Goal: Information Seeking & Learning: Find specific fact

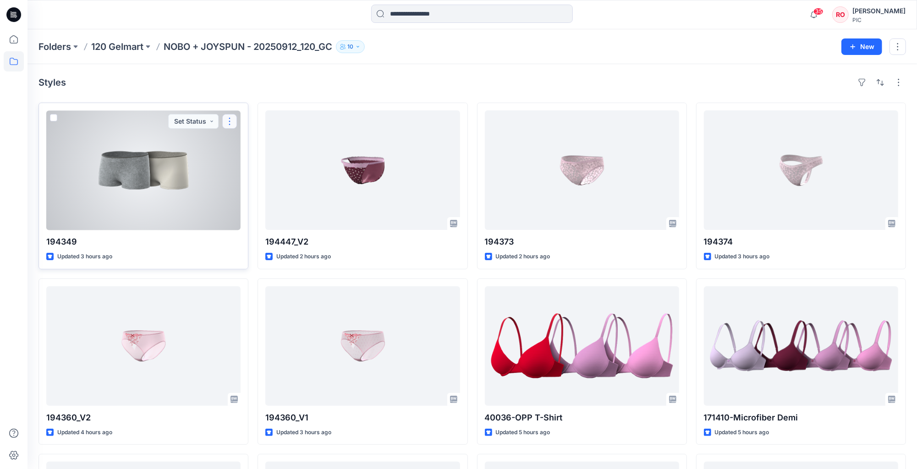
click at [226, 121] on button "button" at bounding box center [229, 121] width 15 height 15
click at [173, 189] on div at bounding box center [143, 170] width 194 height 120
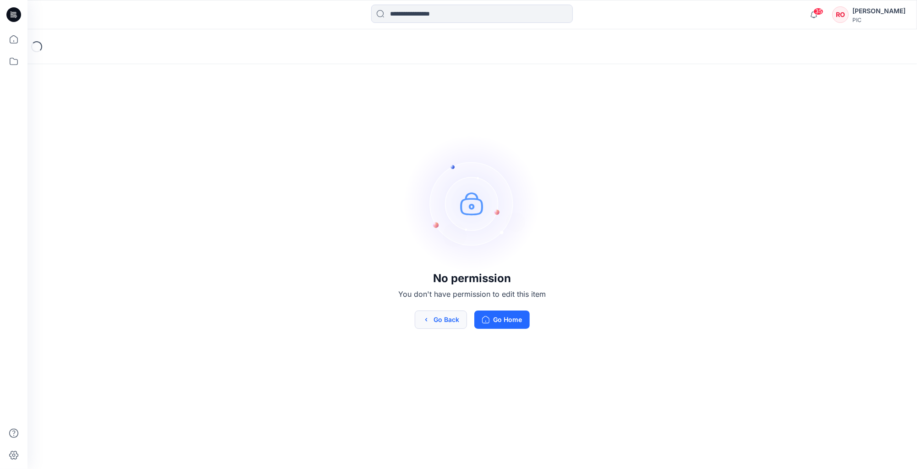
click at [450, 324] on button "Go Back" at bounding box center [441, 320] width 52 height 18
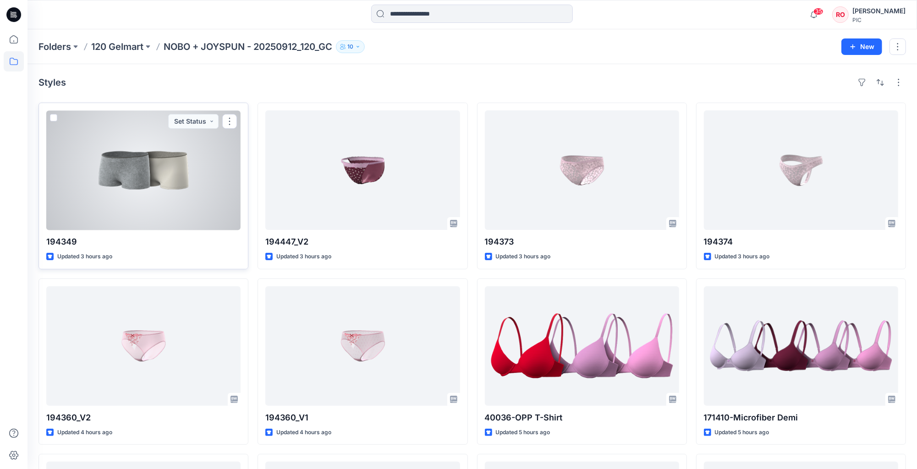
click at [160, 223] on div at bounding box center [143, 170] width 194 height 120
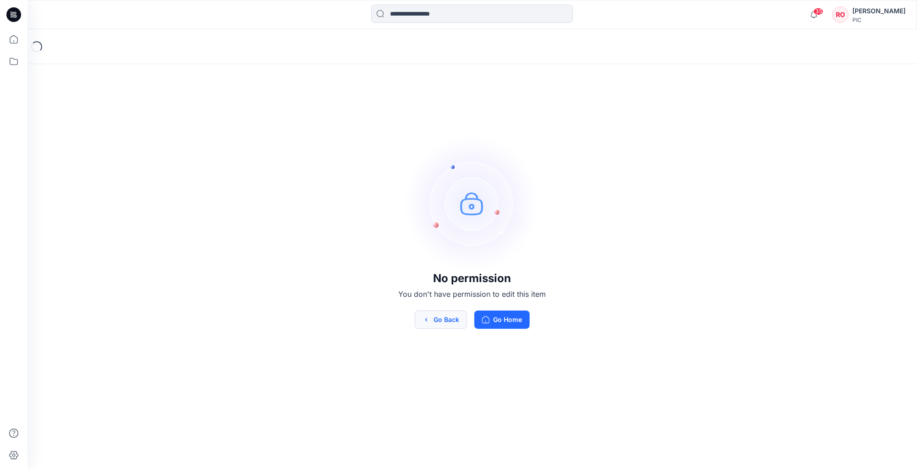
click at [444, 323] on button "Go Back" at bounding box center [441, 320] width 52 height 18
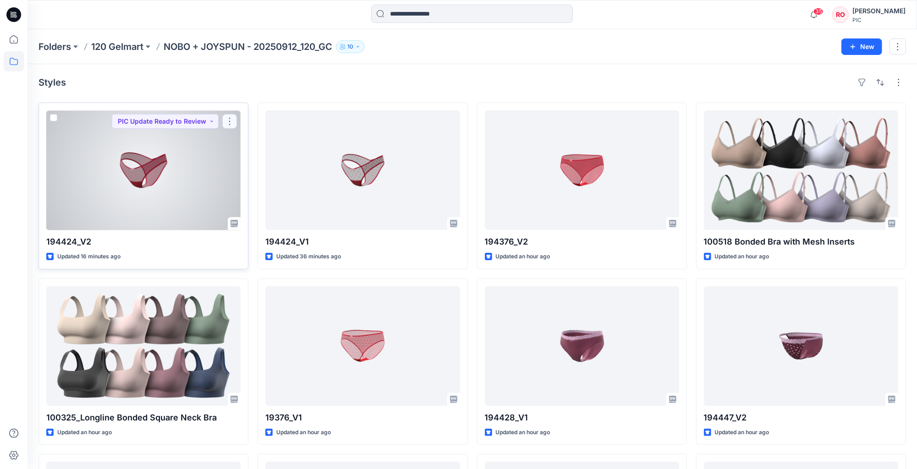
click at [230, 123] on button "button" at bounding box center [229, 121] width 15 height 15
click at [201, 163] on div at bounding box center [143, 170] width 194 height 120
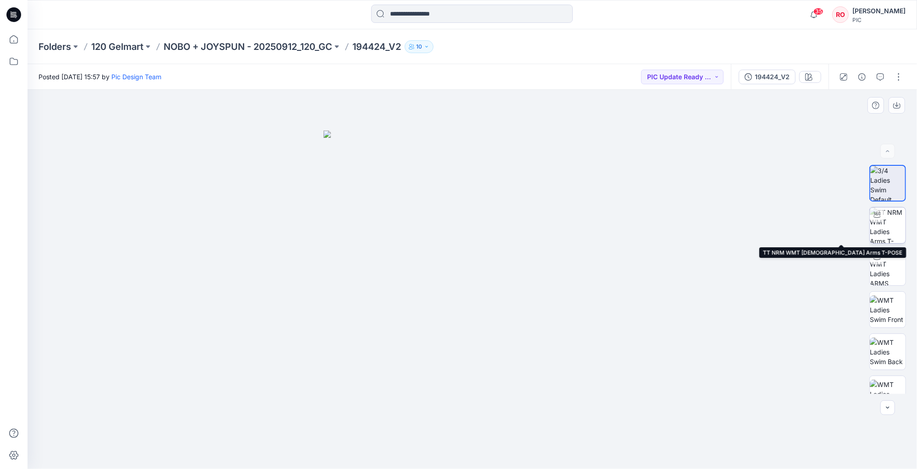
click at [880, 224] on img at bounding box center [888, 226] width 36 height 36
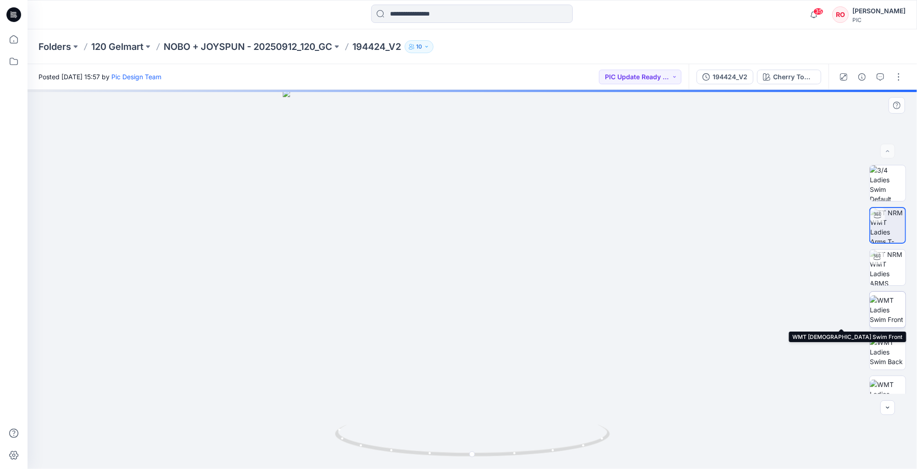
click at [890, 313] on img at bounding box center [888, 310] width 36 height 29
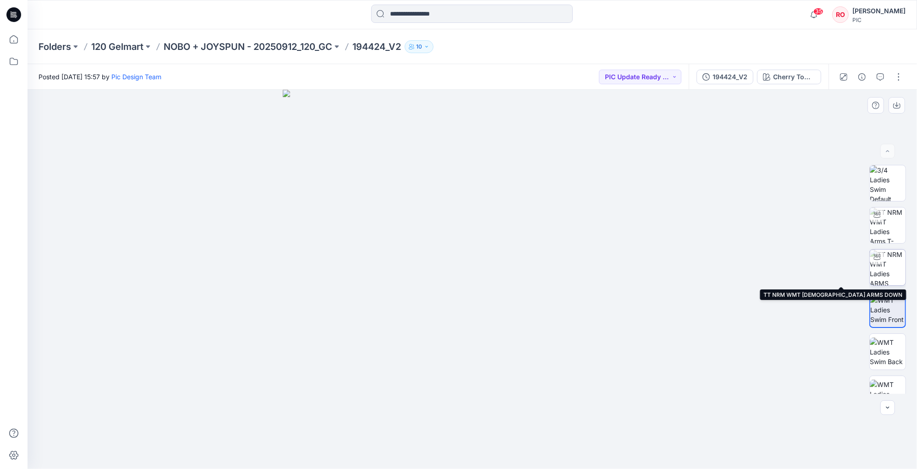
click at [891, 258] on img at bounding box center [888, 268] width 36 height 36
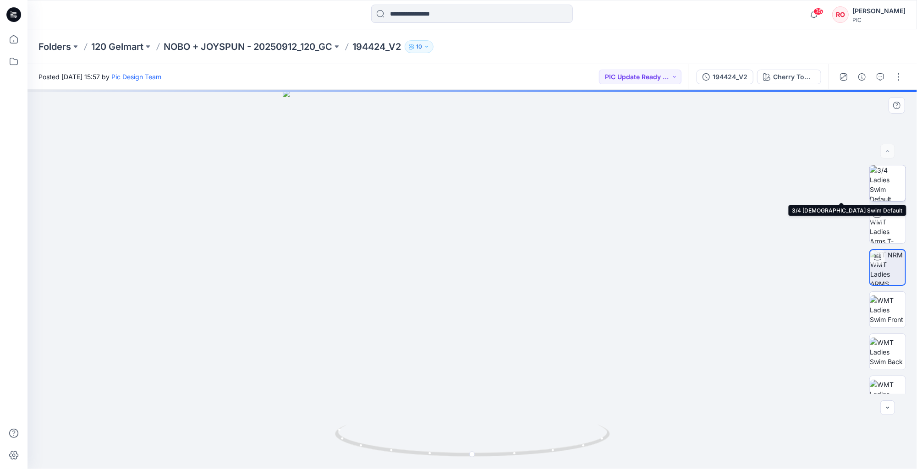
click at [884, 184] on img at bounding box center [888, 183] width 36 height 36
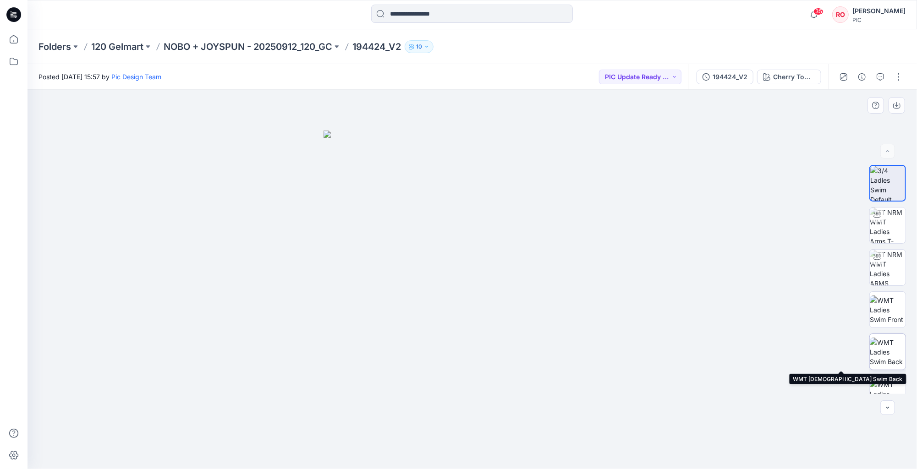
click at [883, 356] on img at bounding box center [888, 352] width 36 height 29
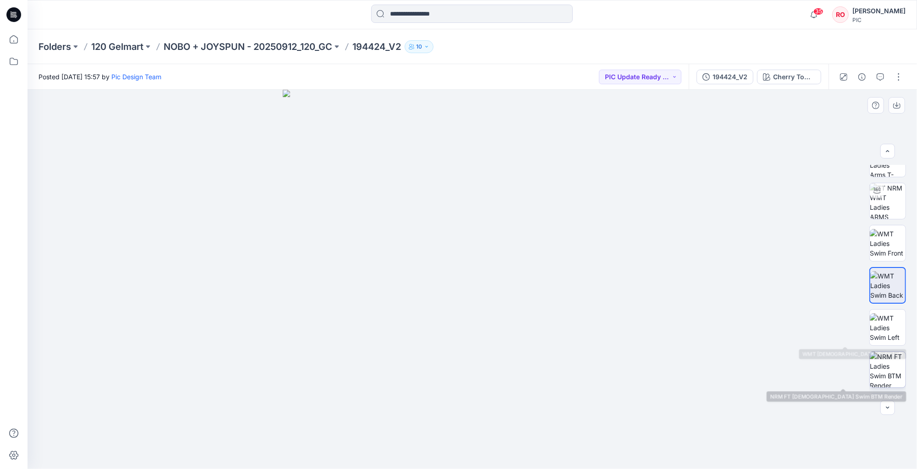
click at [886, 365] on img at bounding box center [888, 370] width 36 height 36
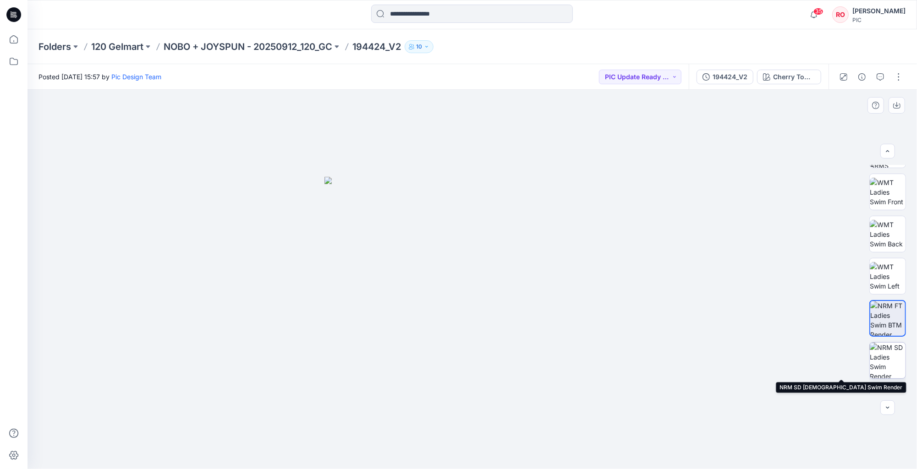
click at [884, 362] on img at bounding box center [888, 361] width 36 height 36
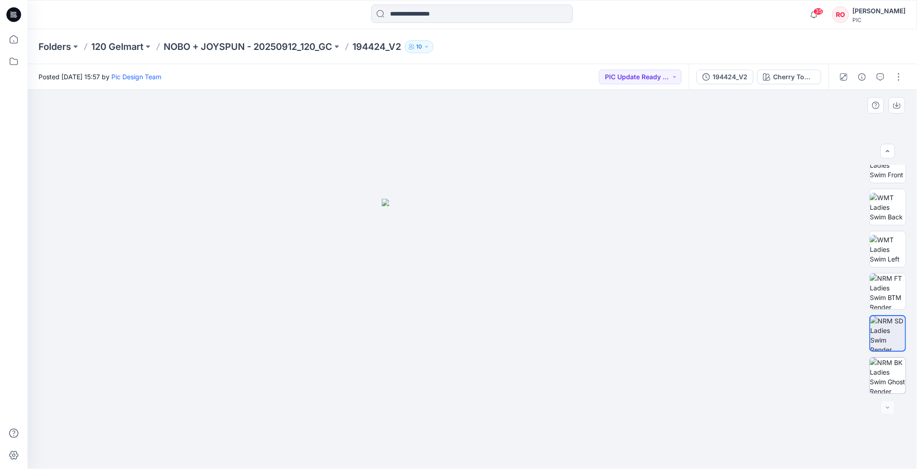
scroll to position [145, 0]
click at [884, 368] on img at bounding box center [888, 376] width 36 height 36
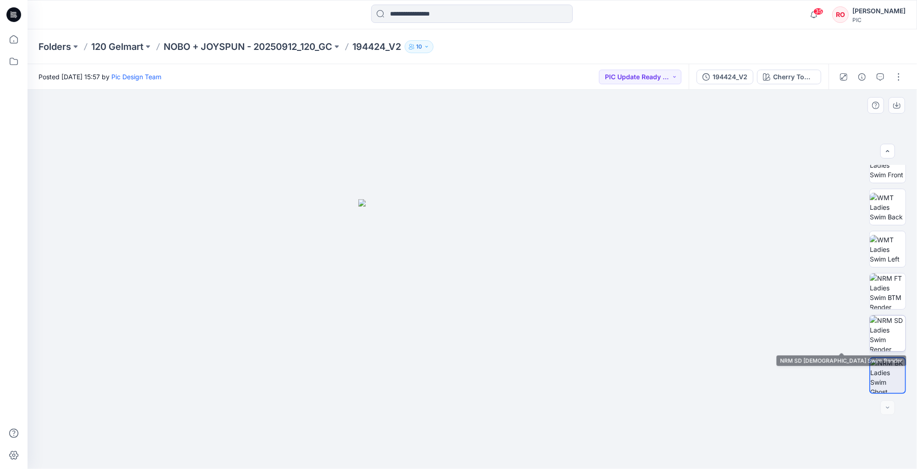
click at [891, 327] on img at bounding box center [888, 334] width 36 height 36
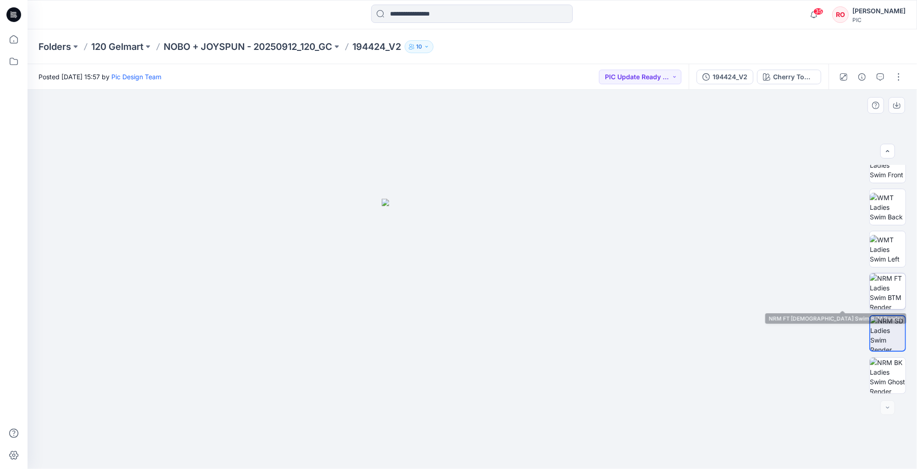
click at [888, 295] on img at bounding box center [888, 292] width 36 height 36
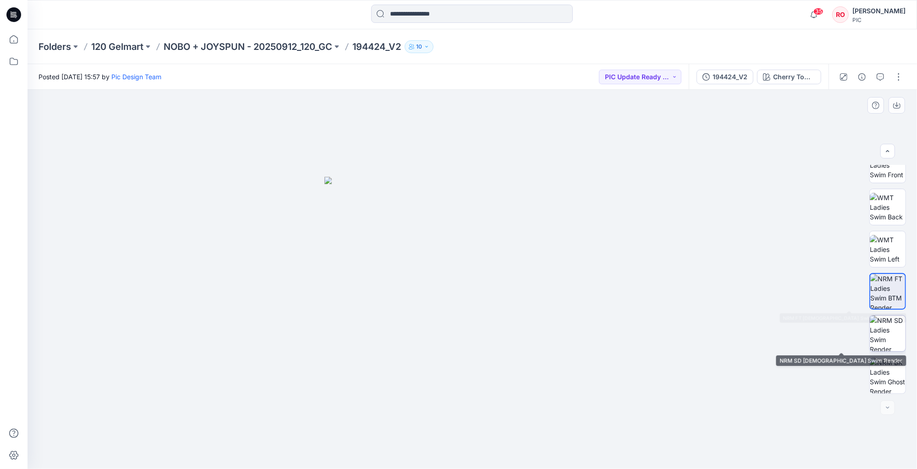
click at [889, 328] on img at bounding box center [888, 334] width 36 height 36
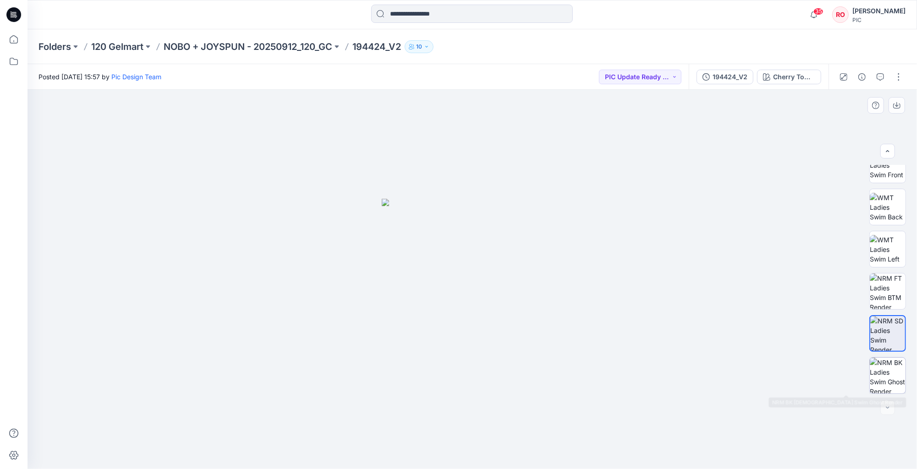
click at [877, 377] on img at bounding box center [888, 376] width 36 height 36
click at [875, 248] on img at bounding box center [888, 249] width 36 height 29
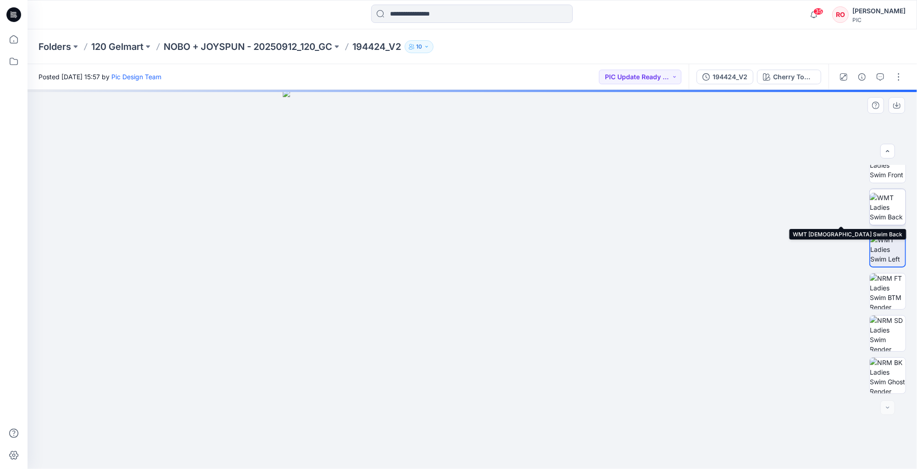
click at [878, 211] on img at bounding box center [888, 207] width 36 height 29
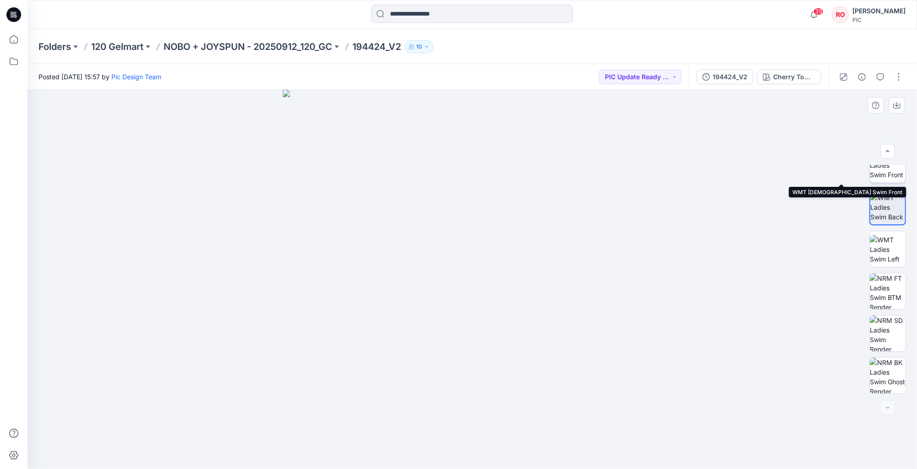
click at [883, 174] on img at bounding box center [888, 165] width 36 height 29
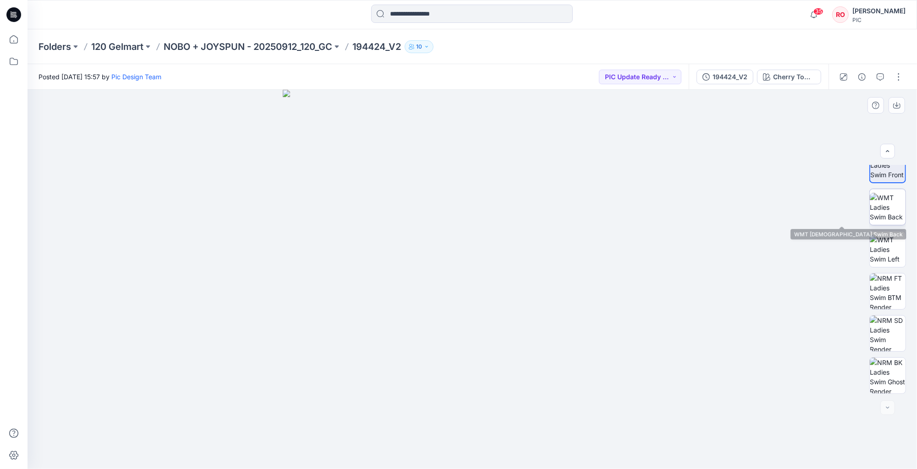
click at [888, 214] on img at bounding box center [888, 207] width 36 height 29
click at [294, 48] on p "NOBO + JOYSPUN - 20250912_120_GC" at bounding box center [248, 46] width 169 height 13
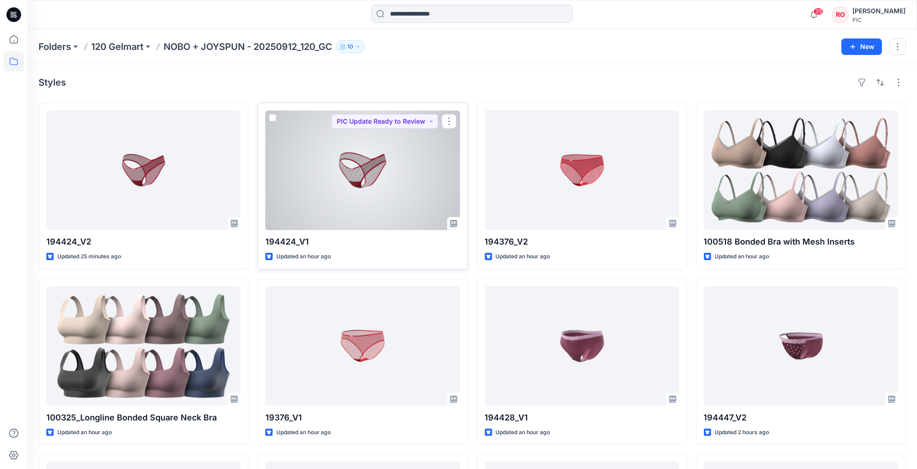
click at [334, 176] on div at bounding box center [362, 170] width 194 height 120
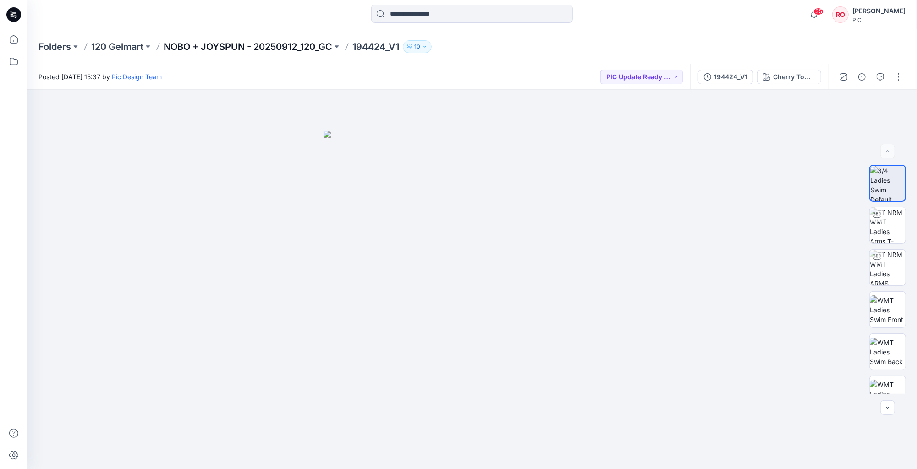
click at [285, 45] on p "NOBO + JOYSPUN - 20250912_120_GC" at bounding box center [248, 46] width 169 height 13
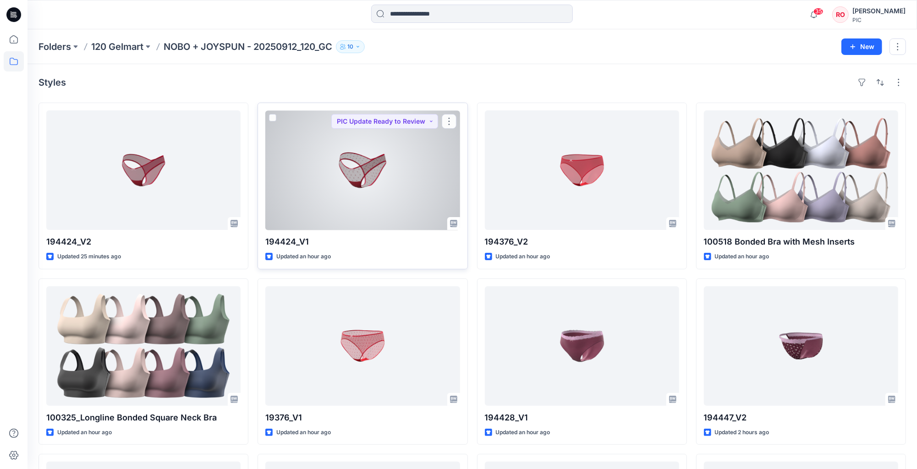
click at [314, 169] on div at bounding box center [362, 170] width 194 height 120
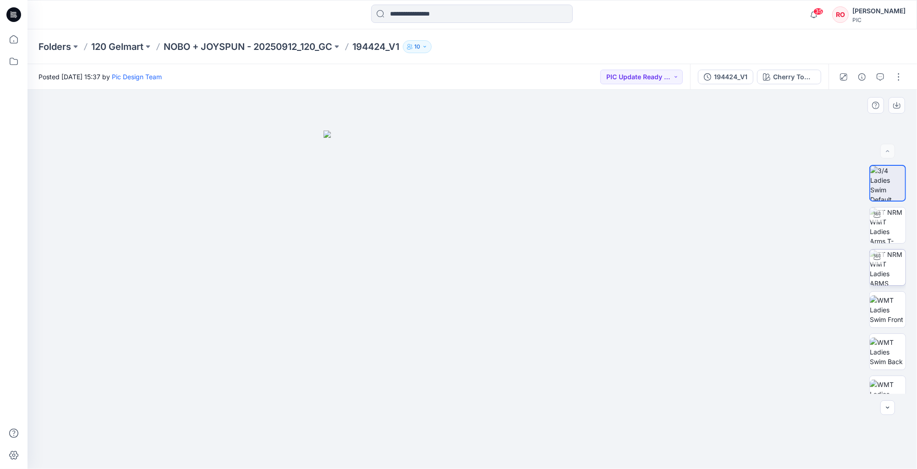
click at [893, 270] on img at bounding box center [888, 268] width 36 height 36
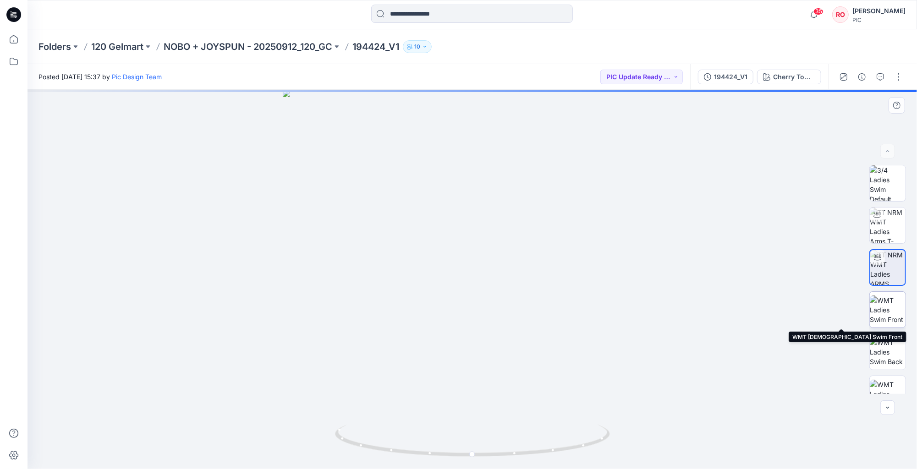
click at [883, 319] on img at bounding box center [888, 310] width 36 height 29
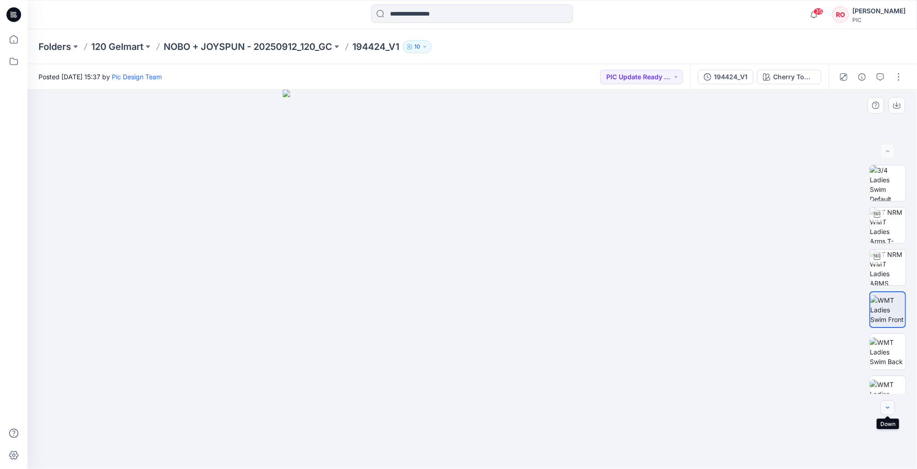
click at [888, 406] on icon "button" at bounding box center [887, 407] width 7 height 7
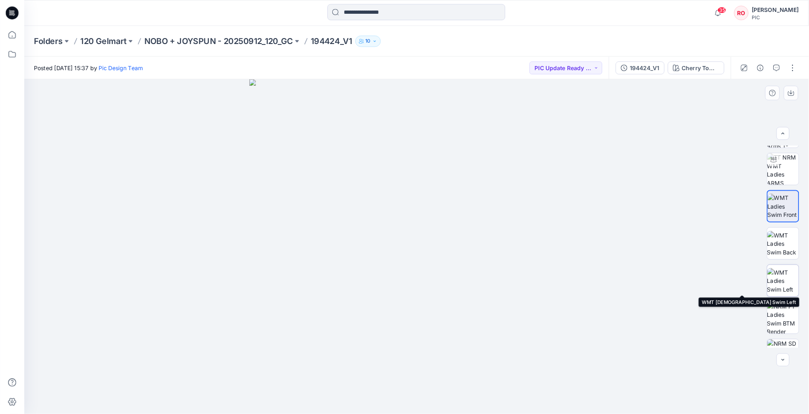
scroll to position [80, 0]
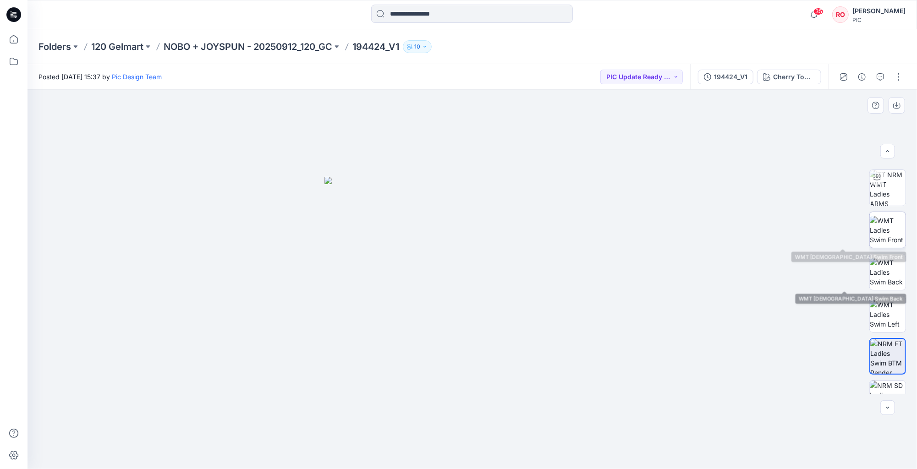
click at [886, 235] on img at bounding box center [888, 230] width 36 height 29
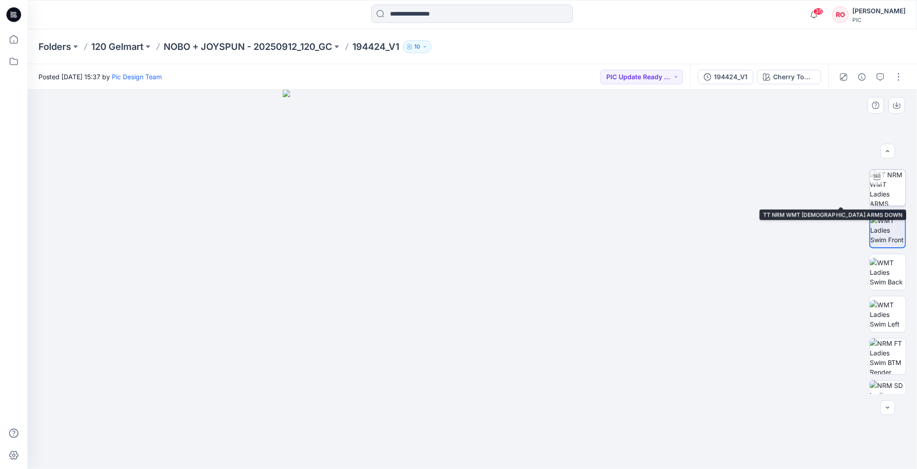
click at [875, 192] on img at bounding box center [888, 188] width 36 height 36
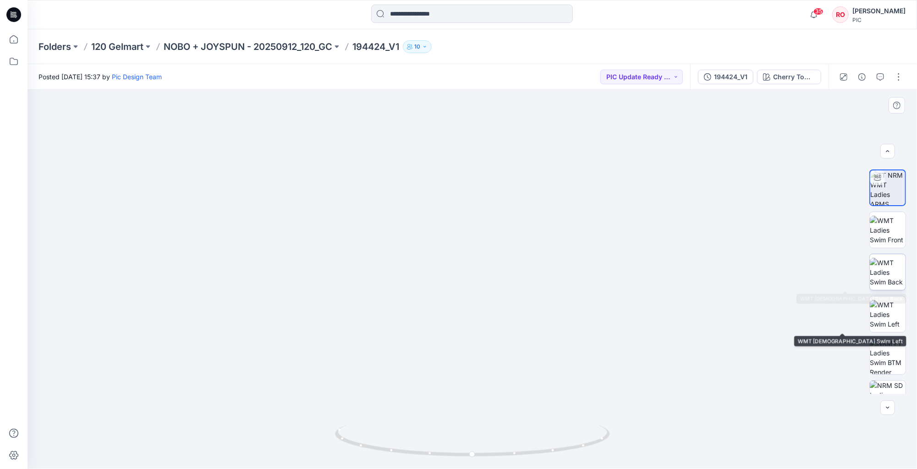
click at [888, 277] on img at bounding box center [888, 272] width 36 height 29
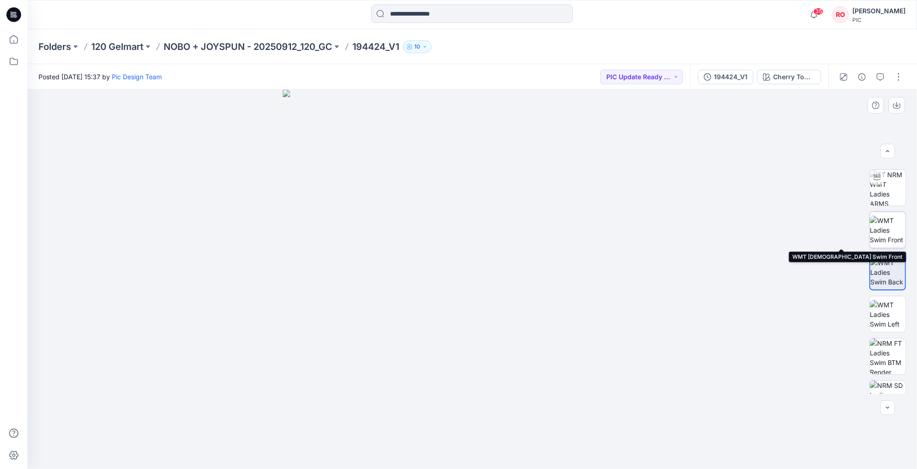
click at [894, 237] on img at bounding box center [888, 230] width 36 height 29
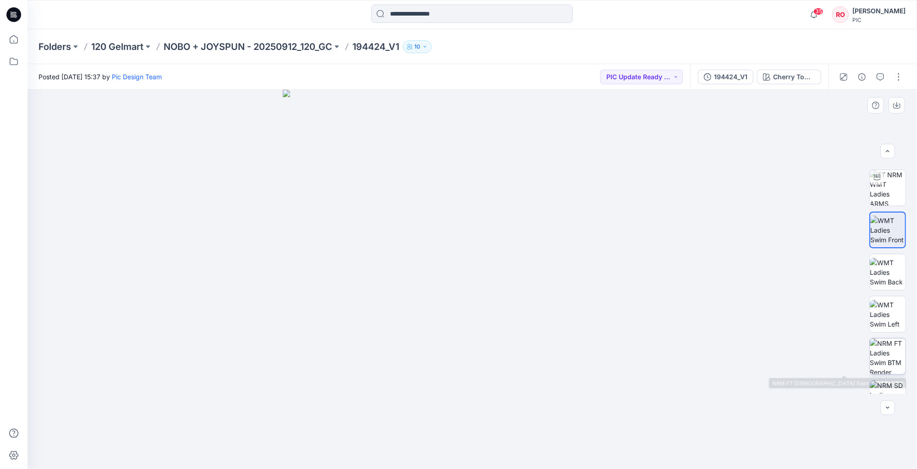
click at [878, 364] on img at bounding box center [888, 357] width 36 height 36
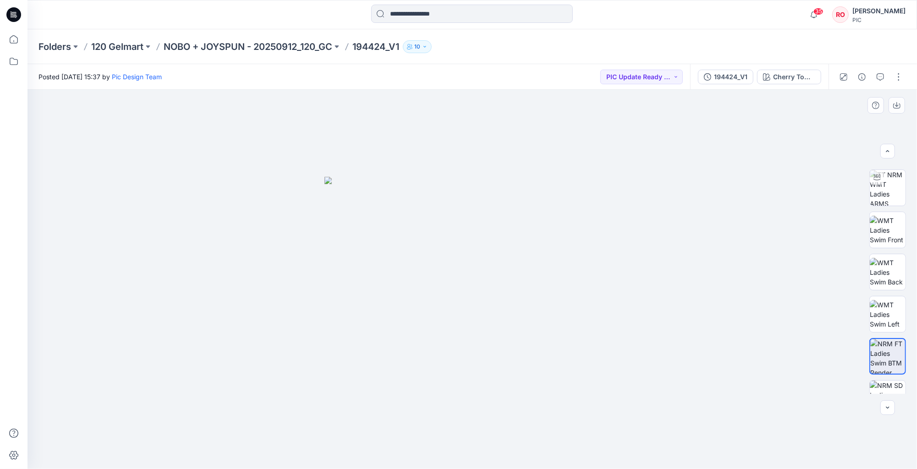
click at [386, 256] on img at bounding box center [472, 323] width 296 height 293
click at [894, 300] on img at bounding box center [888, 314] width 36 height 29
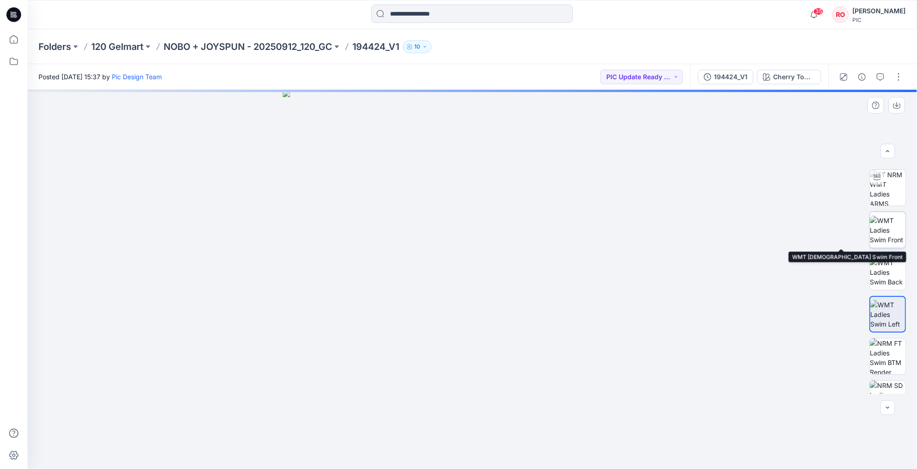
click at [893, 244] on img at bounding box center [888, 230] width 36 height 29
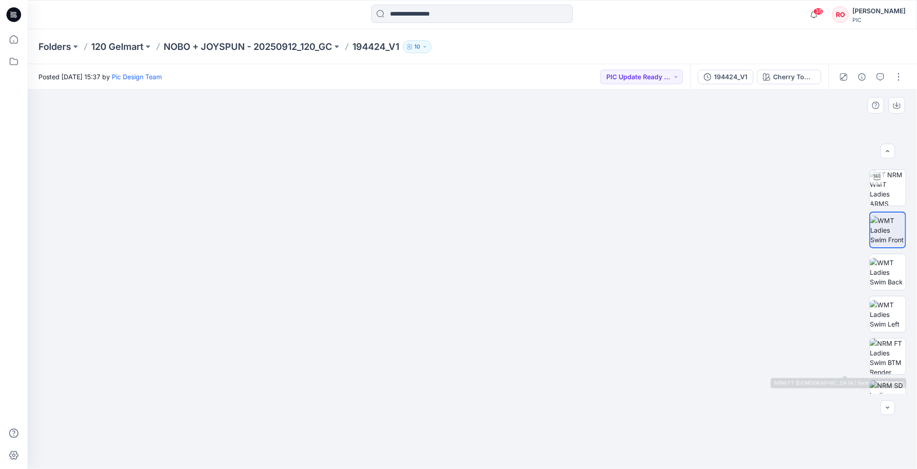
click at [862, 358] on div at bounding box center [887, 279] width 59 height 229
click at [894, 356] on img at bounding box center [888, 357] width 36 height 36
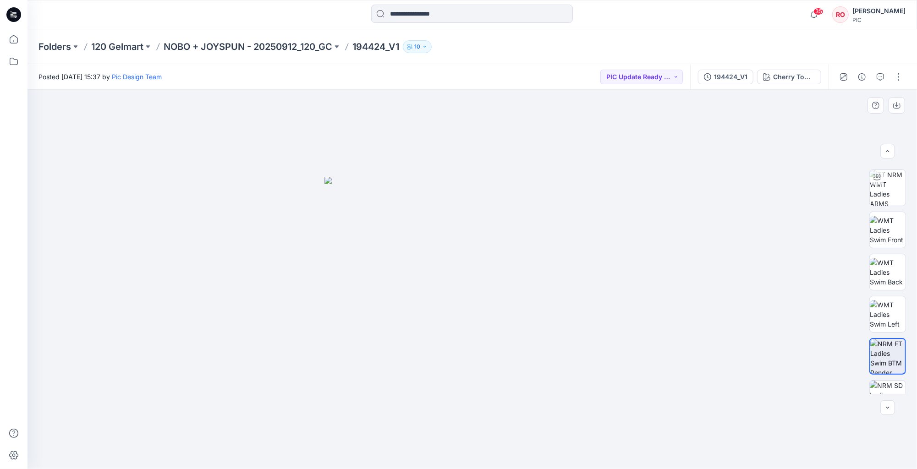
click at [545, 358] on img at bounding box center [472, 323] width 296 height 293
click at [638, 220] on div at bounding box center [471, 279] width 889 height 379
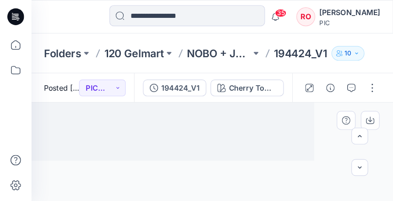
scroll to position [79, 0]
drag, startPoint x: 138, startPoint y: 118, endPoint x: 153, endPoint y: 140, distance: 26.7
click at [154, 140] on img at bounding box center [186, 114] width 296 height 124
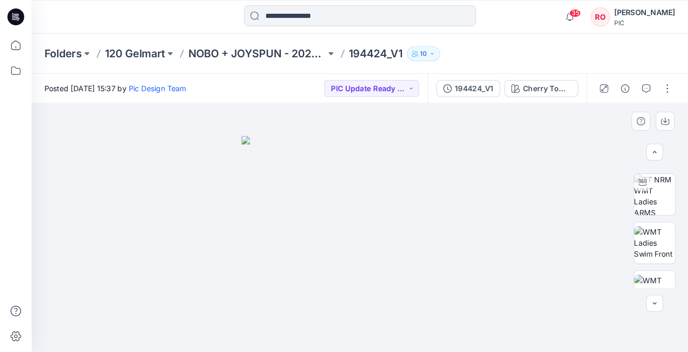
scroll to position [80, 0]
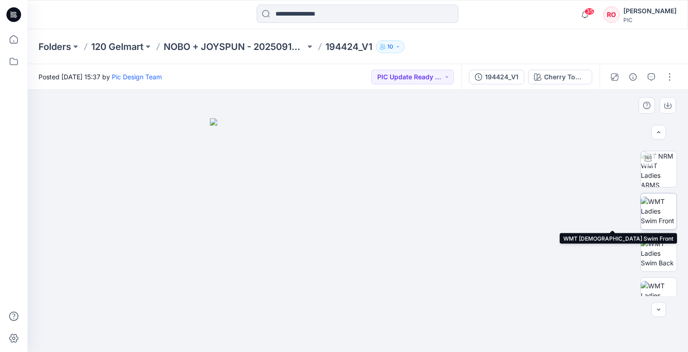
click at [648, 207] on img at bounding box center [659, 211] width 36 height 29
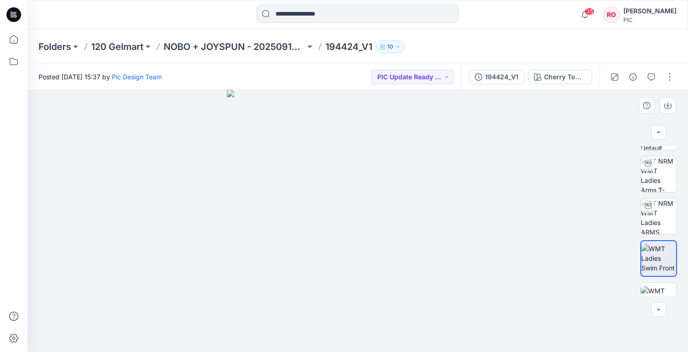
scroll to position [20, 0]
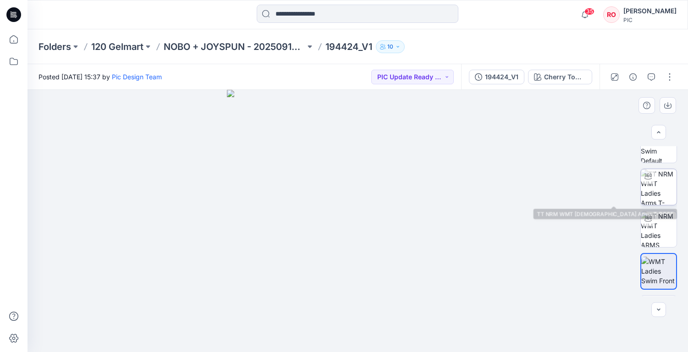
click at [651, 187] on img at bounding box center [659, 187] width 36 height 36
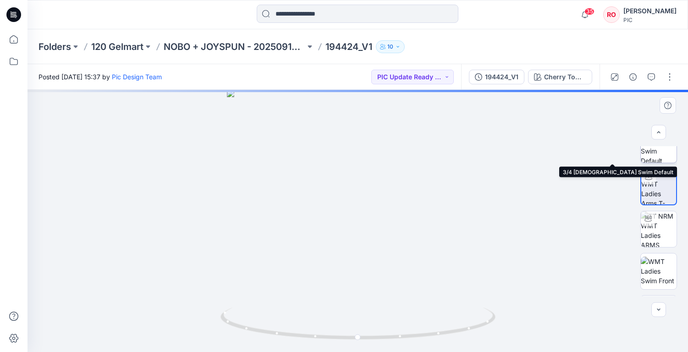
click at [652, 157] on img at bounding box center [659, 145] width 36 height 36
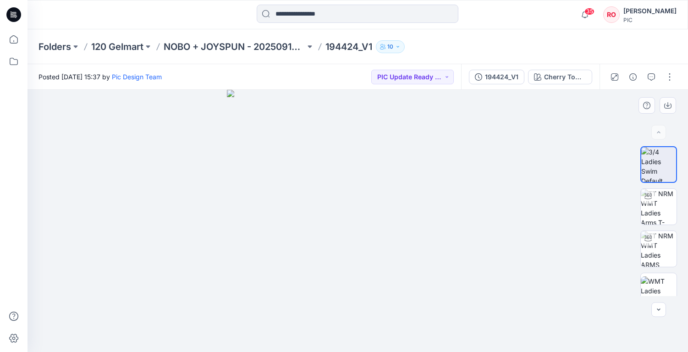
scroll to position [0, 0]
click at [658, 270] on div at bounding box center [658, 221] width 37 height 150
click at [651, 280] on img at bounding box center [659, 290] width 36 height 29
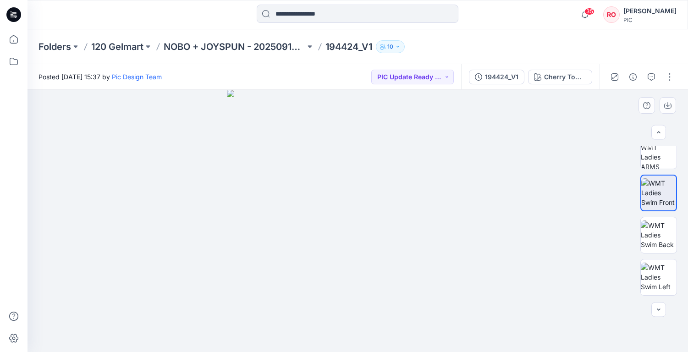
scroll to position [102, 0]
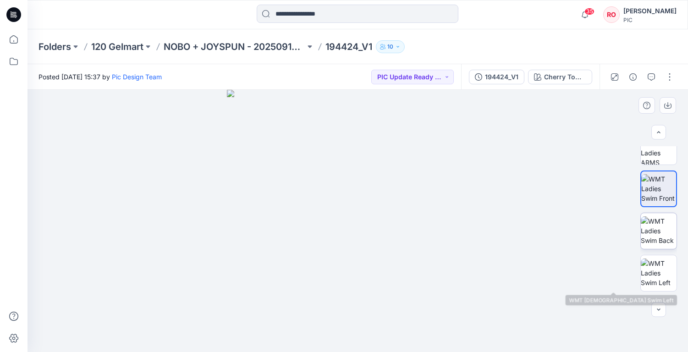
click at [663, 230] on img at bounding box center [659, 230] width 36 height 29
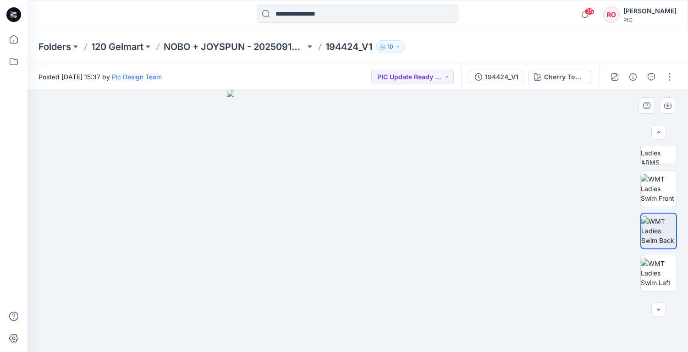
click at [379, 306] on img at bounding box center [358, 221] width 262 height 262
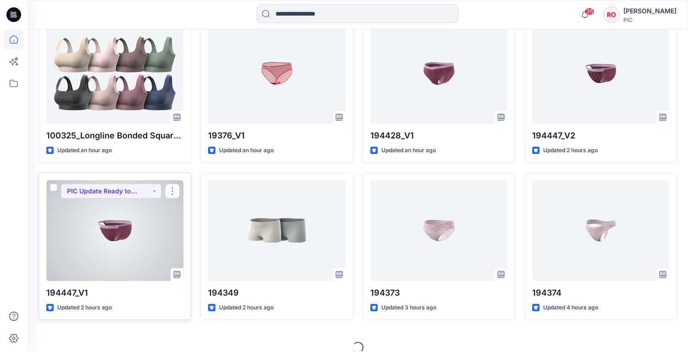
scroll to position [452, 0]
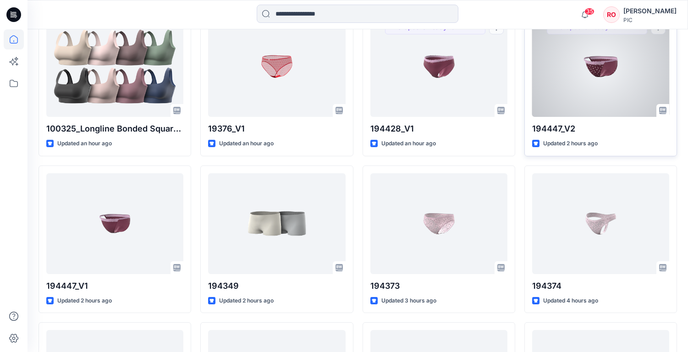
click at [560, 104] on div at bounding box center [600, 66] width 137 height 101
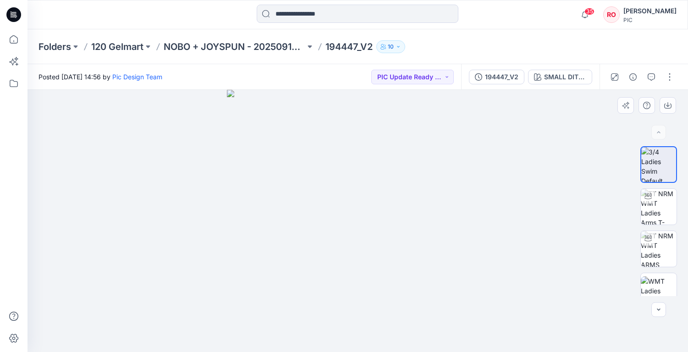
click at [348, 234] on img at bounding box center [358, 221] width 262 height 262
click at [661, 212] on img at bounding box center [659, 207] width 36 height 36
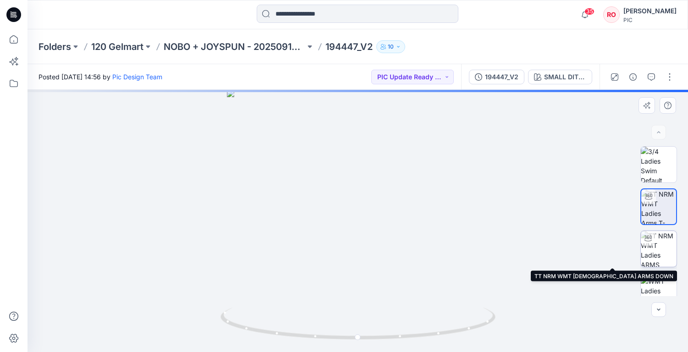
click at [656, 252] on img at bounding box center [659, 249] width 36 height 36
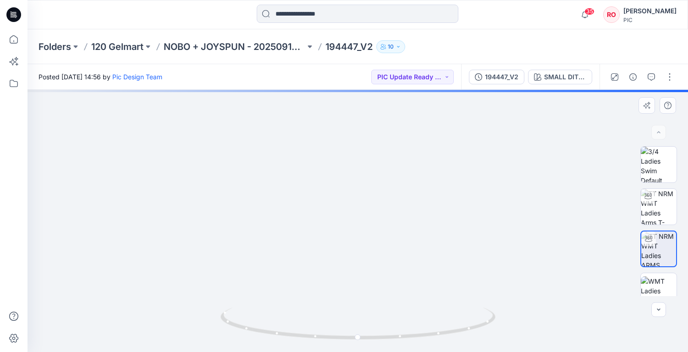
drag, startPoint x: 414, startPoint y: 237, endPoint x: 384, endPoint y: 112, distance: 128.5
click at [384, 112] on img at bounding box center [332, 12] width 894 height 680
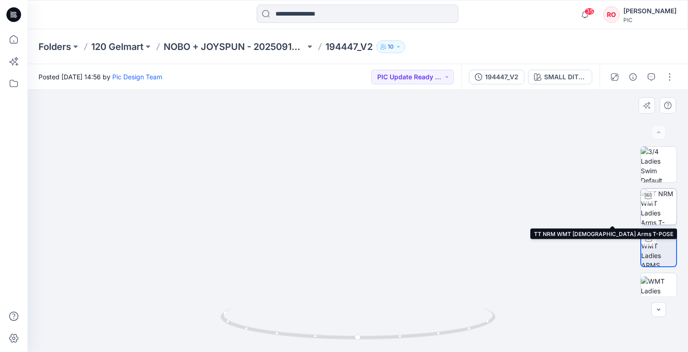
click at [652, 213] on img at bounding box center [659, 207] width 36 height 36
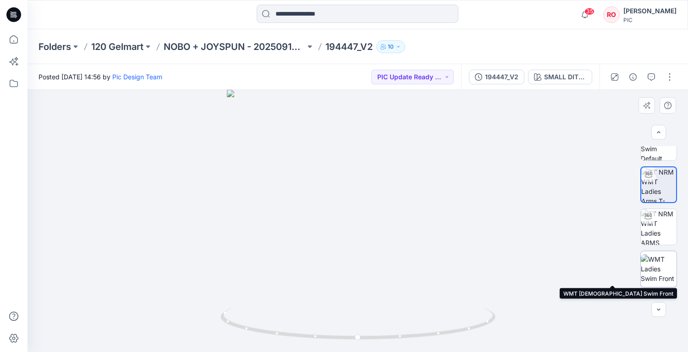
scroll to position [25, 0]
click at [660, 280] on img at bounding box center [659, 266] width 36 height 29
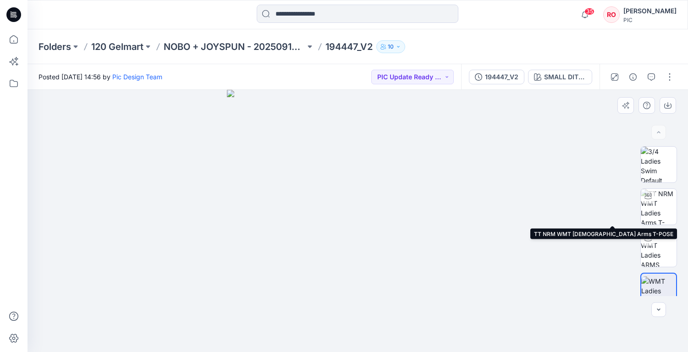
scroll to position [0, 0]
click at [665, 161] on img at bounding box center [659, 165] width 36 height 36
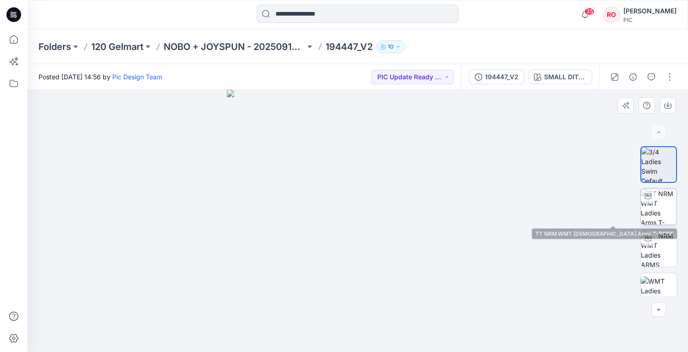
click at [663, 200] on img at bounding box center [659, 207] width 36 height 36
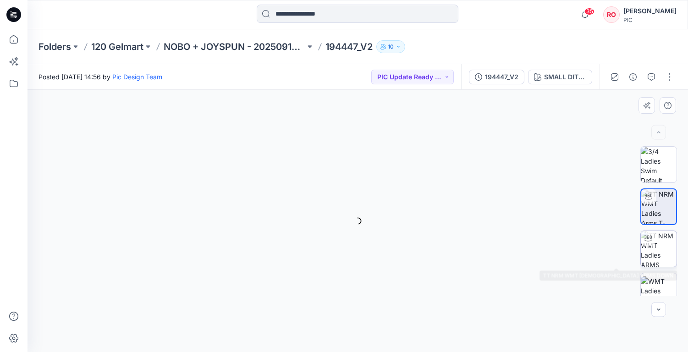
click at [654, 258] on img at bounding box center [659, 249] width 36 height 36
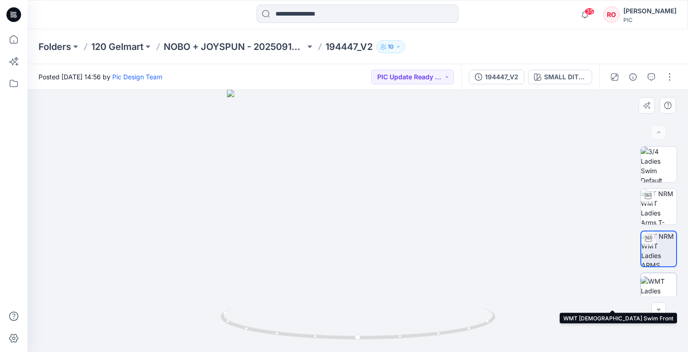
click at [655, 284] on img at bounding box center [659, 290] width 36 height 29
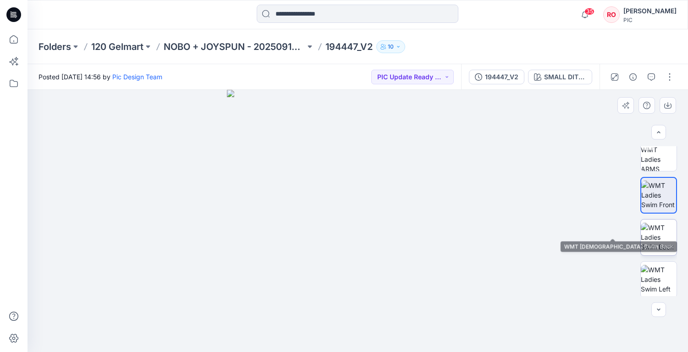
scroll to position [131, 0]
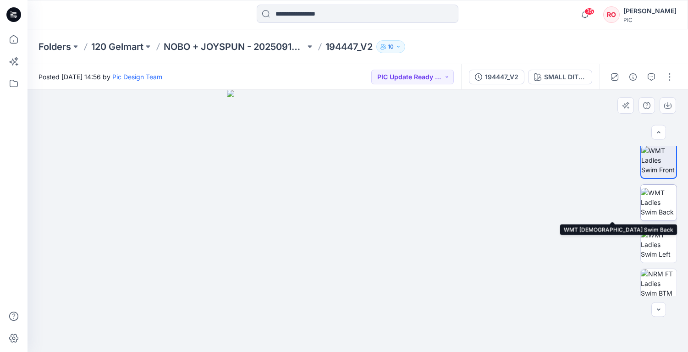
click at [653, 212] on img at bounding box center [659, 202] width 36 height 29
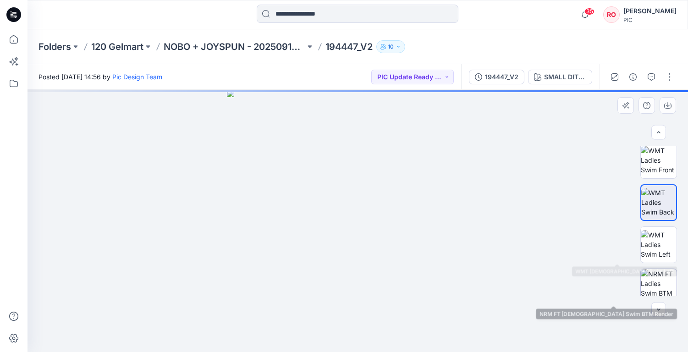
click at [654, 285] on img at bounding box center [659, 287] width 36 height 36
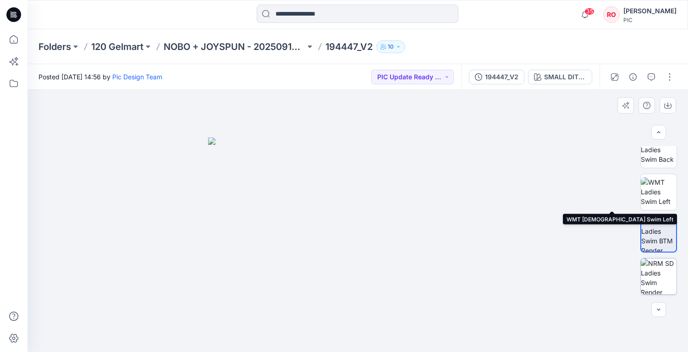
click at [661, 263] on img at bounding box center [659, 276] width 36 height 36
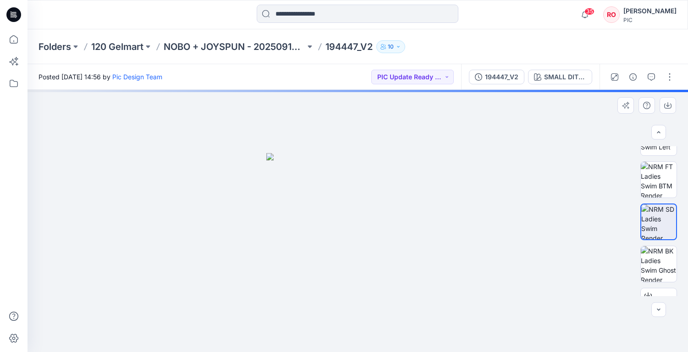
scroll to position [251, 0]
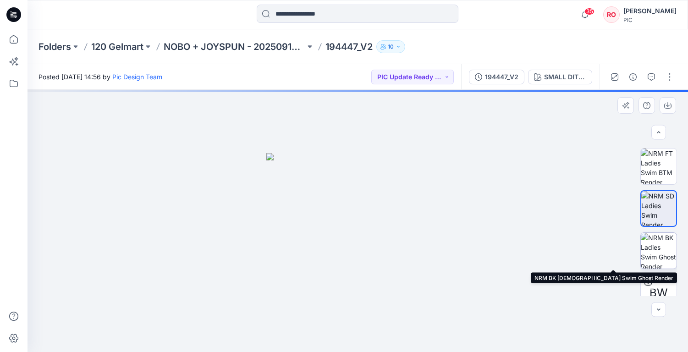
click at [654, 253] on img at bounding box center [659, 251] width 36 height 36
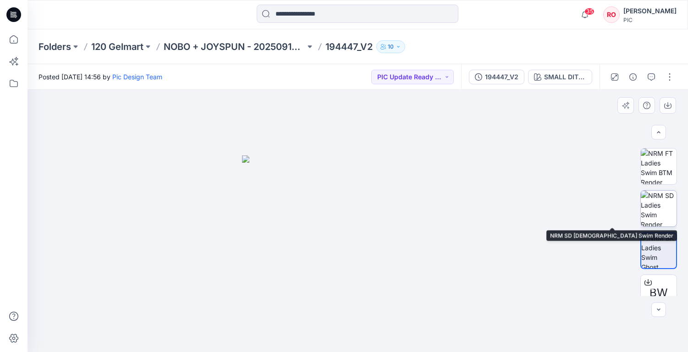
click at [663, 204] on img at bounding box center [659, 209] width 36 height 36
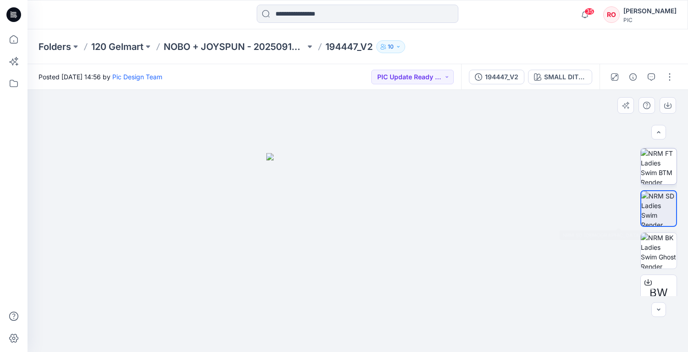
click at [662, 173] on img at bounding box center [659, 166] width 36 height 36
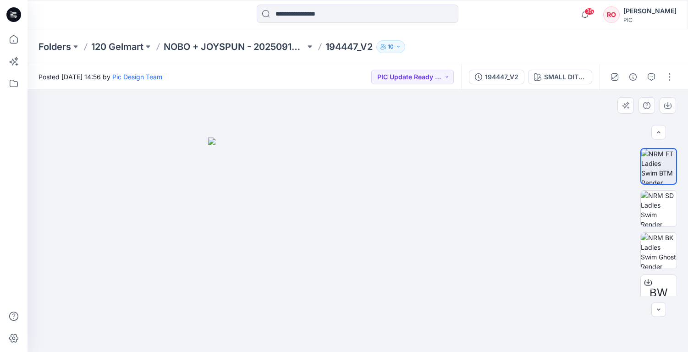
click at [365, 195] on img at bounding box center [358, 244] width 300 height 215
click at [663, 223] on img at bounding box center [659, 209] width 36 height 36
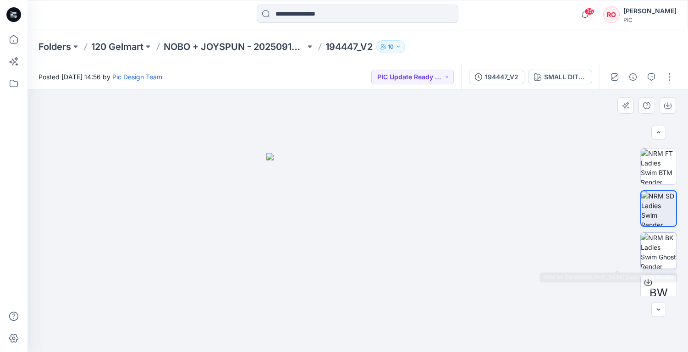
click at [664, 242] on img at bounding box center [659, 251] width 36 height 36
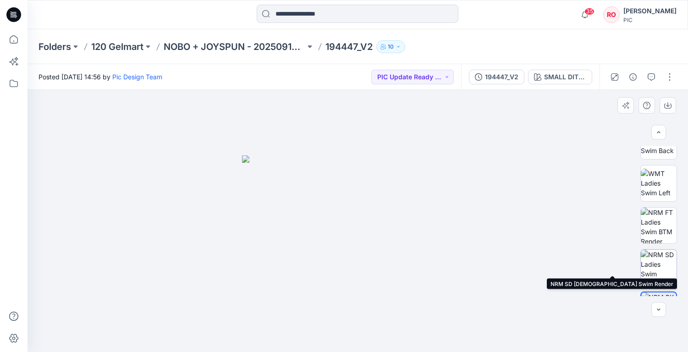
scroll to position [181, 0]
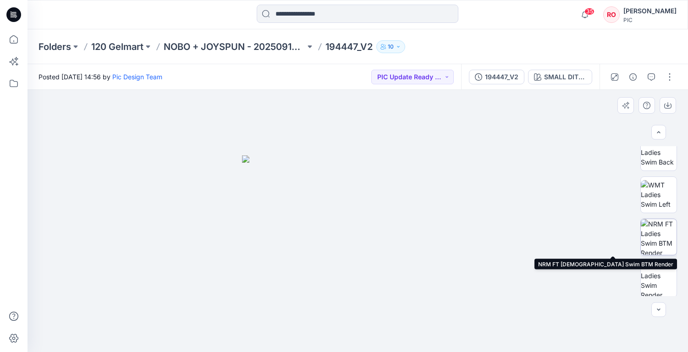
click at [654, 239] on img at bounding box center [659, 237] width 36 height 36
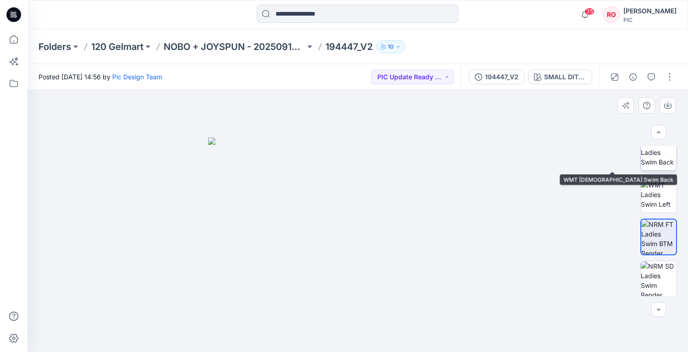
click at [653, 159] on img at bounding box center [659, 152] width 36 height 29
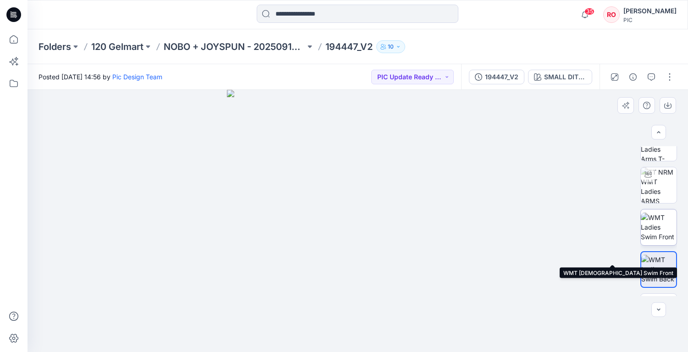
scroll to position [45, 0]
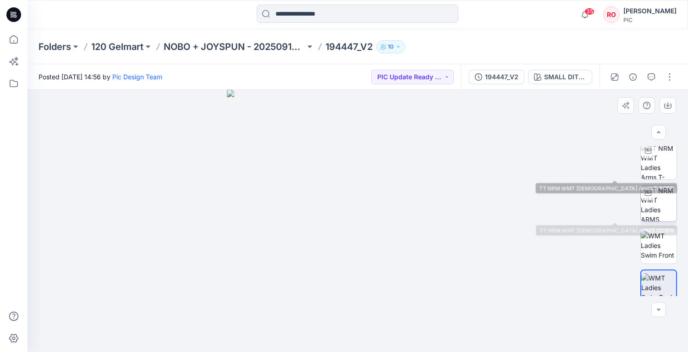
click at [655, 202] on img at bounding box center [659, 204] width 36 height 36
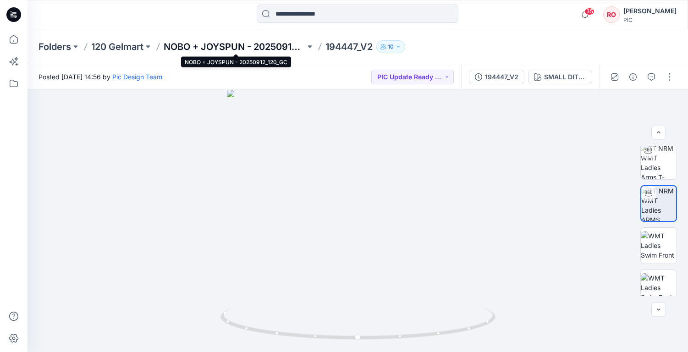
click at [273, 45] on p "NOBO + JOYSPUN - 20250912_120_GC" at bounding box center [235, 46] width 142 height 13
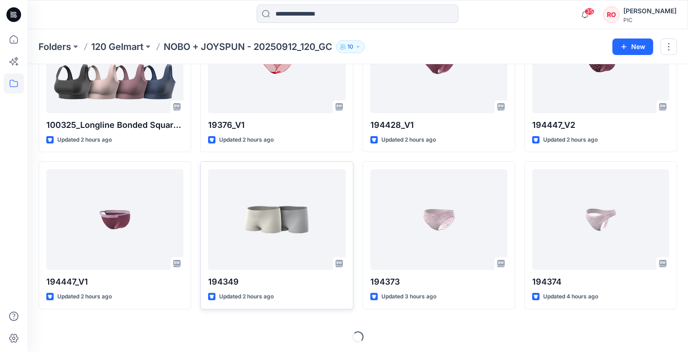
scroll to position [254, 0]
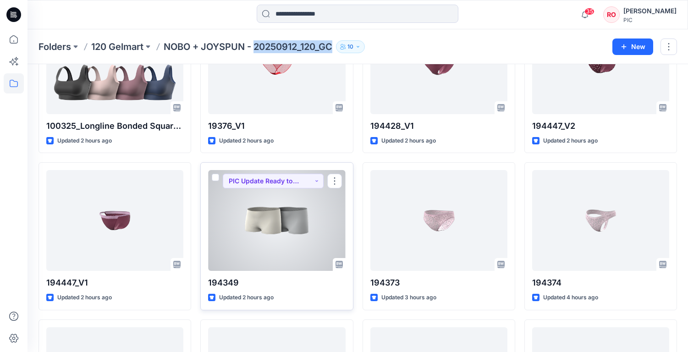
click at [309, 218] on div at bounding box center [276, 220] width 137 height 101
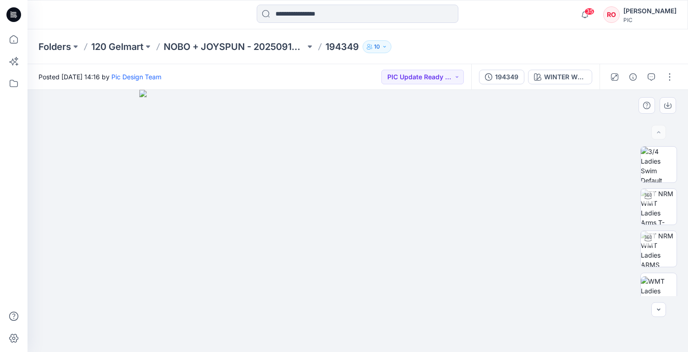
click at [332, 224] on img at bounding box center [357, 221] width 437 height 262
click at [656, 252] on img at bounding box center [659, 249] width 36 height 36
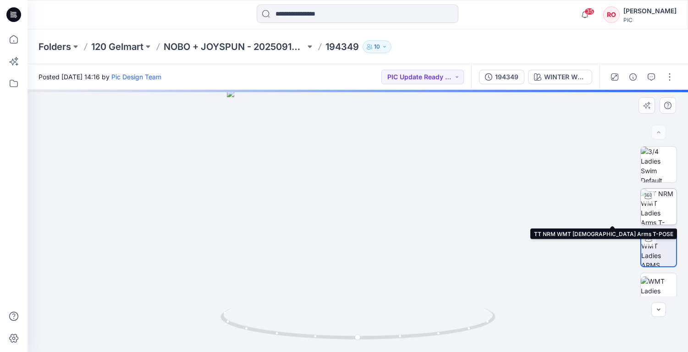
click at [660, 216] on img at bounding box center [659, 207] width 36 height 36
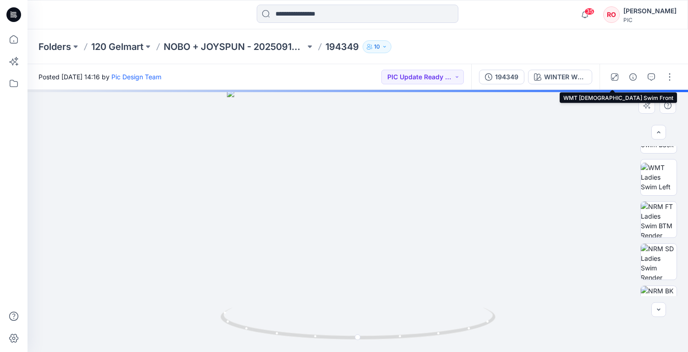
scroll to position [220, 0]
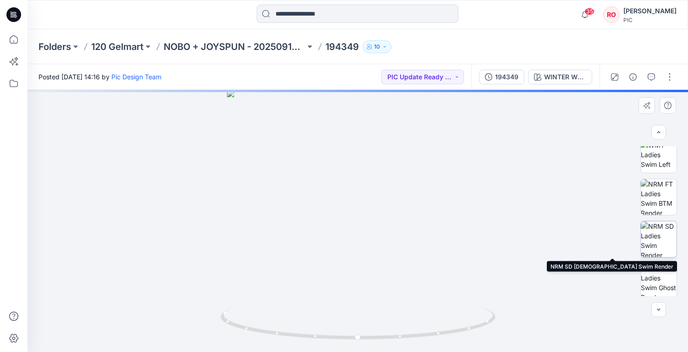
click at [656, 243] on img at bounding box center [659, 239] width 36 height 36
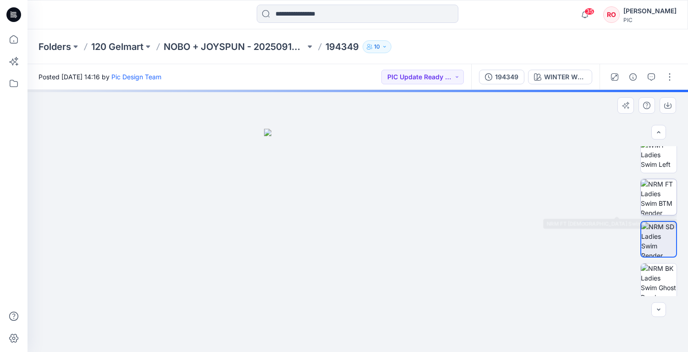
click at [654, 201] on img at bounding box center [659, 197] width 36 height 36
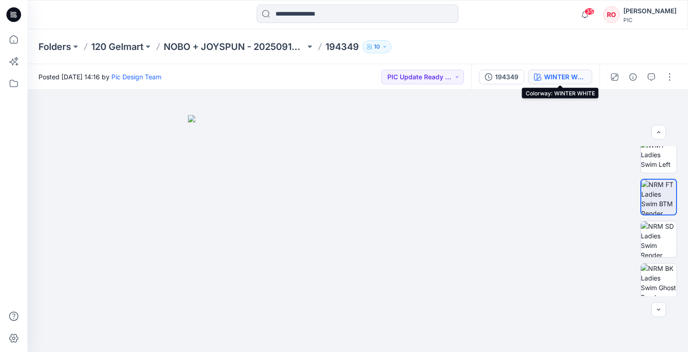
click at [557, 70] on button "WINTER WHITE" at bounding box center [560, 77] width 64 height 15
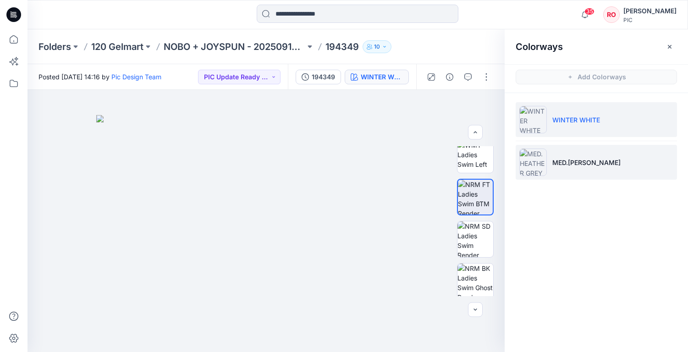
click at [652, 155] on li "MED.[PERSON_NAME]" at bounding box center [596, 162] width 161 height 35
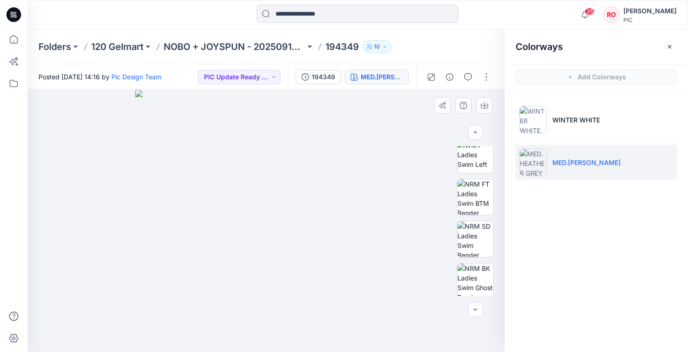
click at [328, 221] on img at bounding box center [266, 221] width 262 height 262
click at [473, 195] on img at bounding box center [475, 197] width 36 height 36
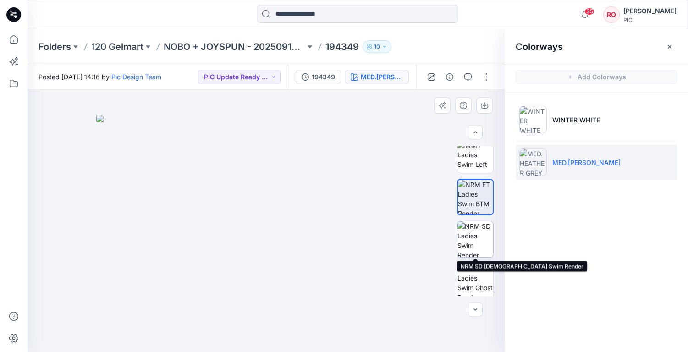
click at [466, 228] on img at bounding box center [475, 239] width 36 height 36
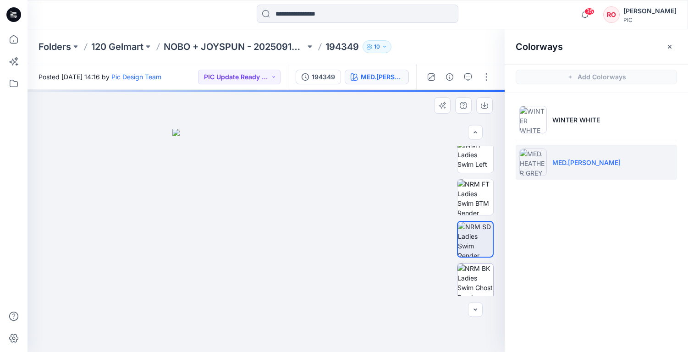
click at [468, 274] on img at bounding box center [475, 281] width 36 height 36
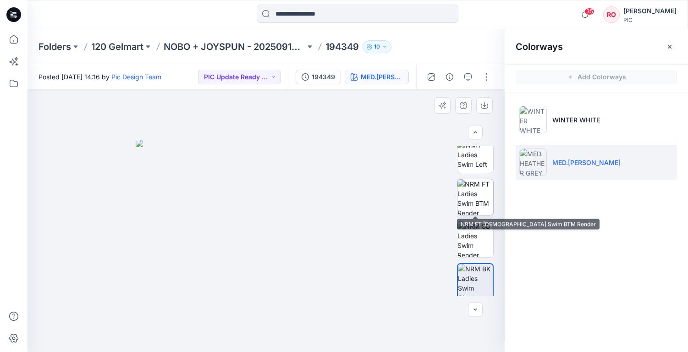
click at [479, 193] on img at bounding box center [475, 197] width 36 height 36
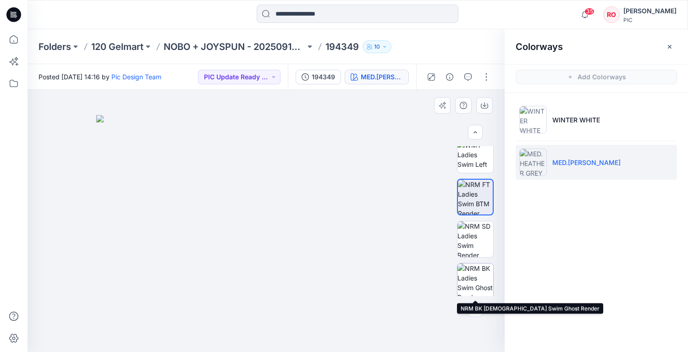
click at [478, 280] on img at bounding box center [475, 281] width 36 height 36
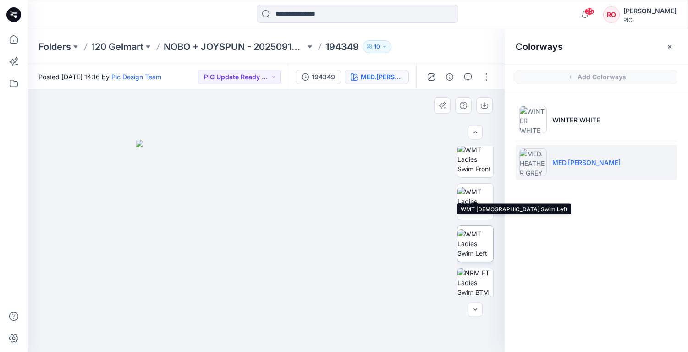
scroll to position [103, 0]
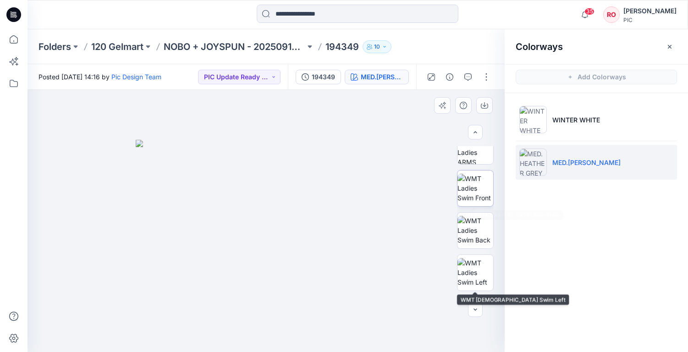
click at [475, 194] on img at bounding box center [475, 188] width 36 height 29
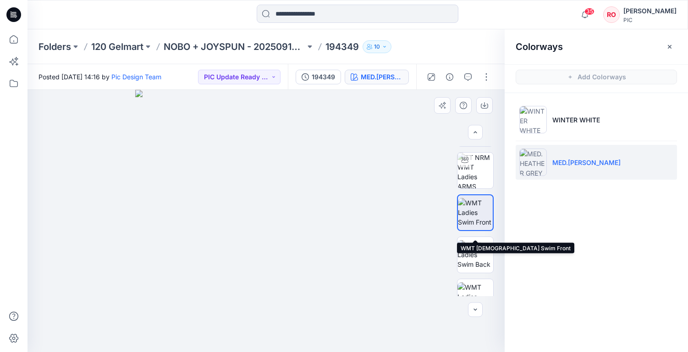
scroll to position [70, 0]
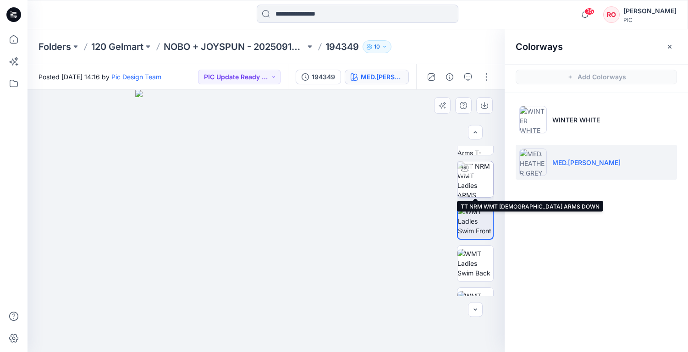
click at [472, 176] on img at bounding box center [475, 179] width 36 height 36
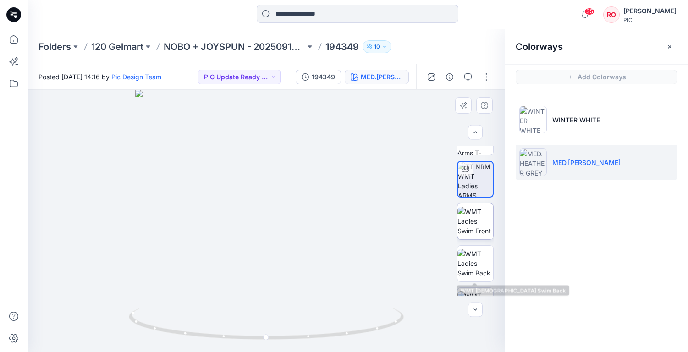
click at [475, 230] on img at bounding box center [475, 221] width 36 height 29
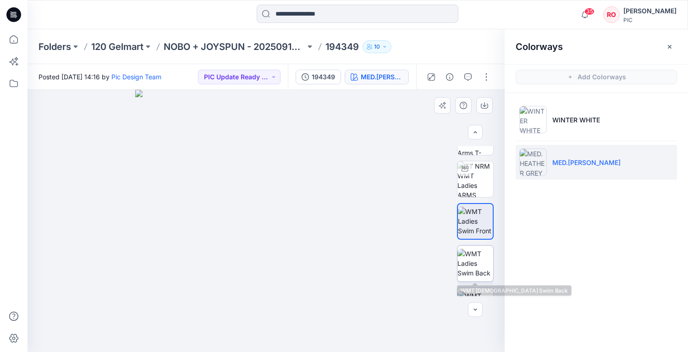
click at [473, 267] on img at bounding box center [475, 263] width 36 height 29
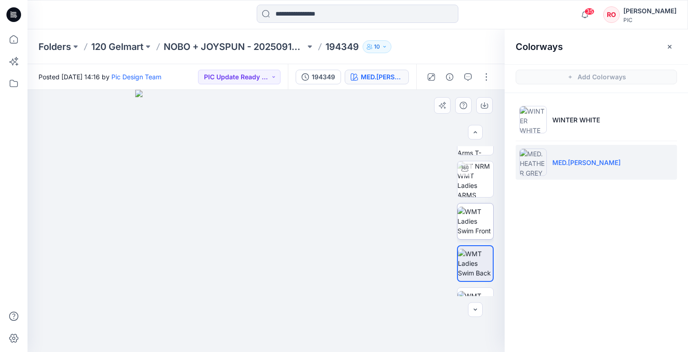
click at [472, 214] on img at bounding box center [475, 221] width 36 height 29
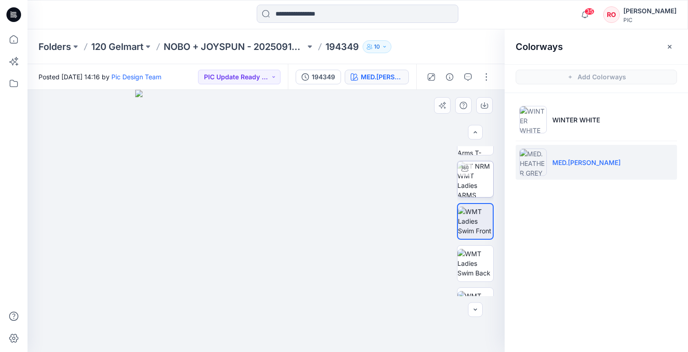
click at [475, 181] on img at bounding box center [475, 179] width 36 height 36
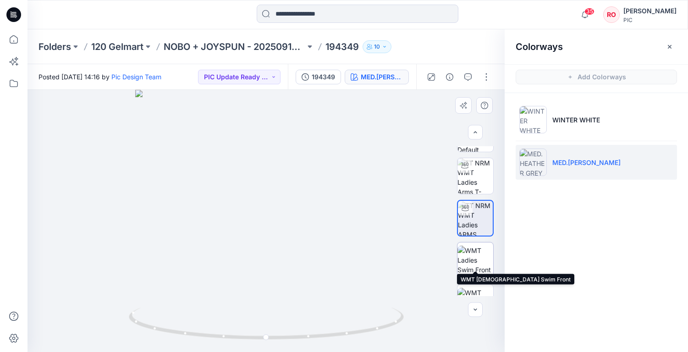
scroll to position [16, 0]
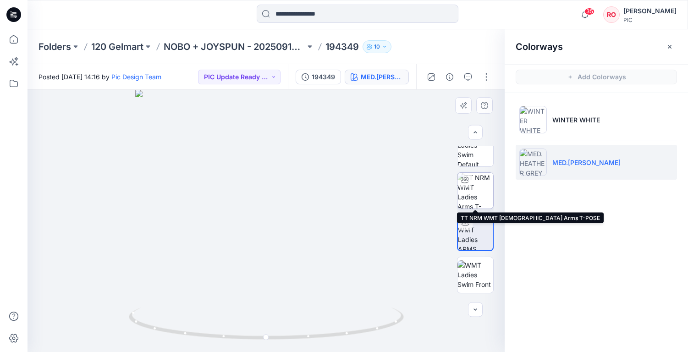
click at [481, 203] on img at bounding box center [475, 191] width 36 height 36
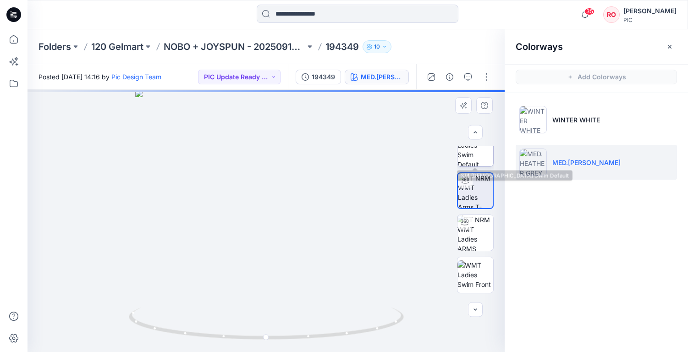
click at [471, 157] on img at bounding box center [475, 149] width 36 height 36
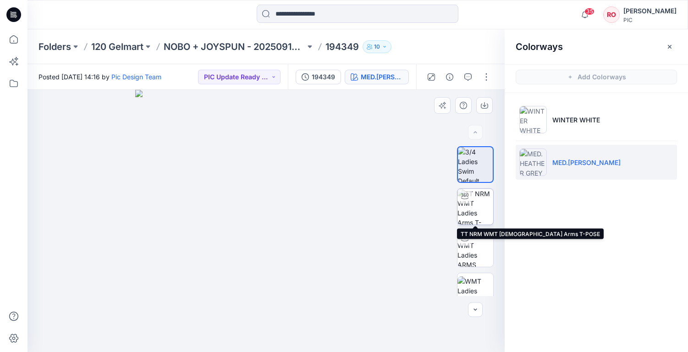
scroll to position [0, 0]
click at [479, 211] on img at bounding box center [475, 207] width 36 height 36
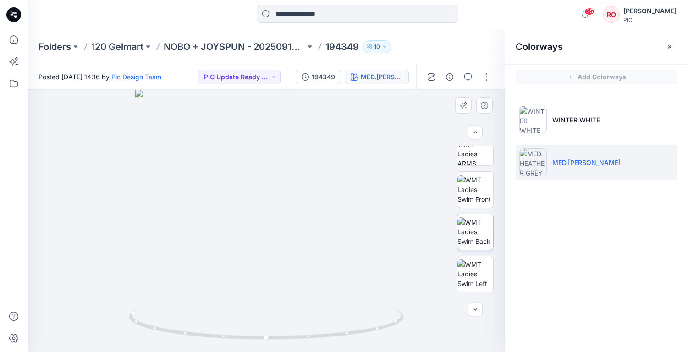
scroll to position [103, 0]
click at [468, 245] on img at bounding box center [475, 230] width 36 height 29
drag, startPoint x: 309, startPoint y: 258, endPoint x: 315, endPoint y: 104, distance: 154.5
click at [315, 104] on img at bounding box center [266, 139] width 426 height 426
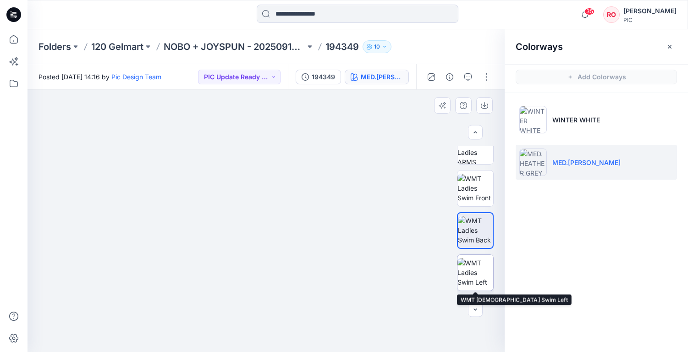
click at [464, 287] on img at bounding box center [475, 272] width 36 height 29
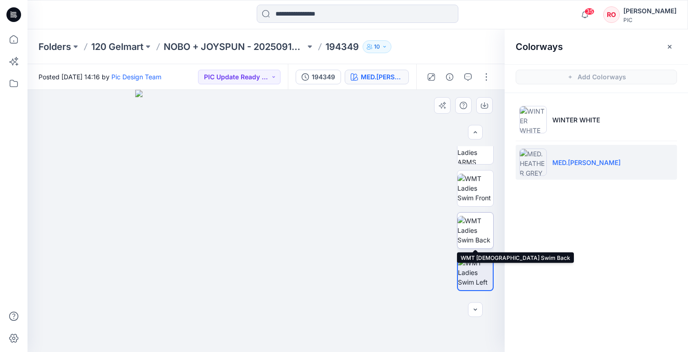
click at [476, 228] on img at bounding box center [475, 230] width 36 height 29
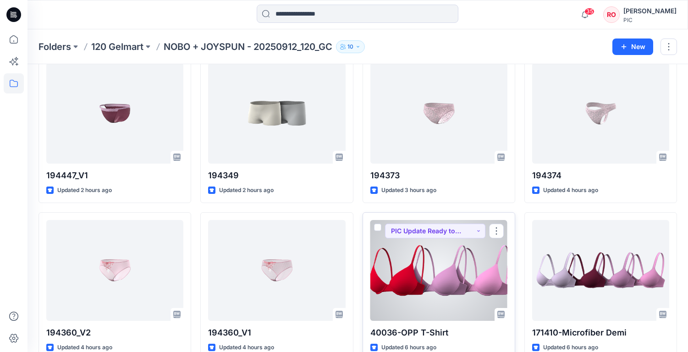
scroll to position [317, 0]
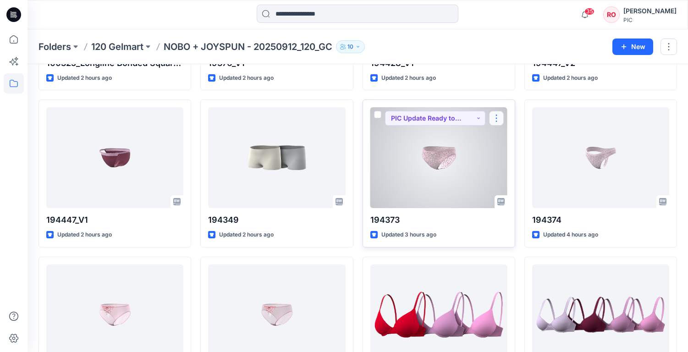
click at [498, 118] on button "button" at bounding box center [496, 118] width 15 height 15
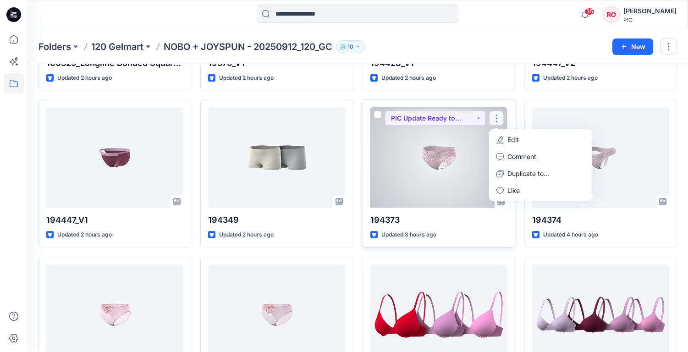
click at [471, 154] on div at bounding box center [438, 157] width 137 height 101
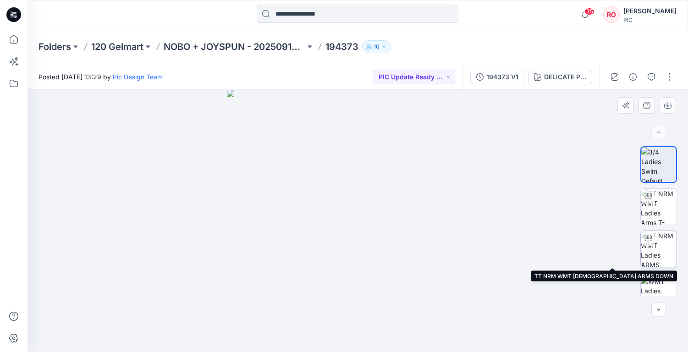
click at [660, 250] on img at bounding box center [659, 249] width 36 height 36
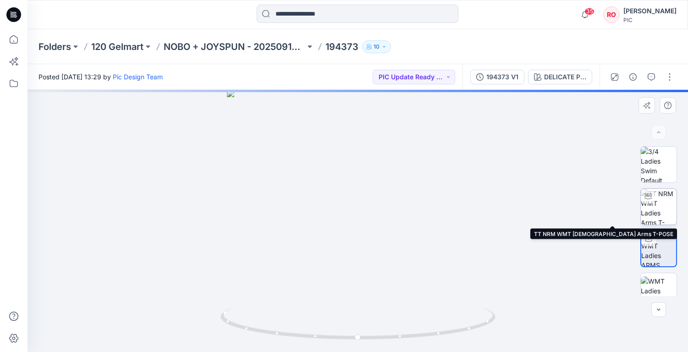
click at [659, 209] on img at bounding box center [659, 207] width 36 height 36
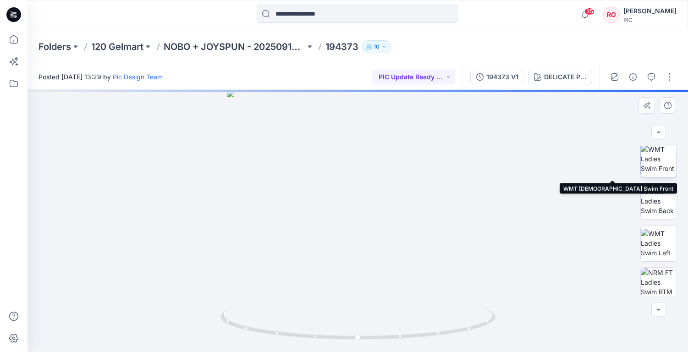
scroll to position [136, 0]
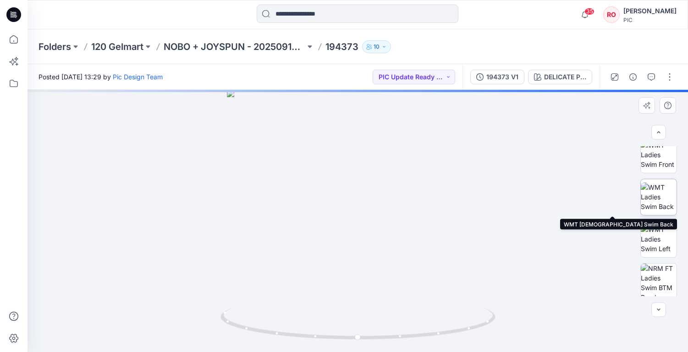
click at [658, 205] on img at bounding box center [659, 196] width 36 height 29
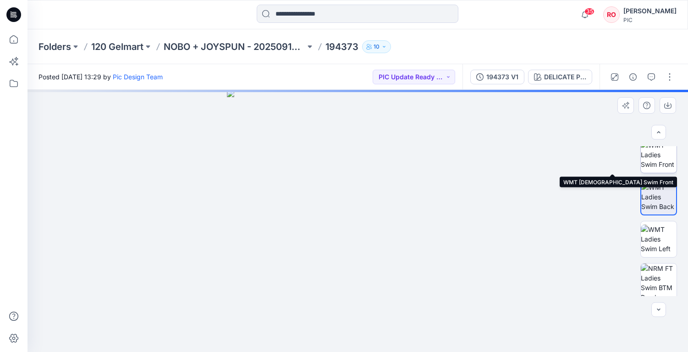
click at [664, 162] on img at bounding box center [659, 154] width 36 height 29
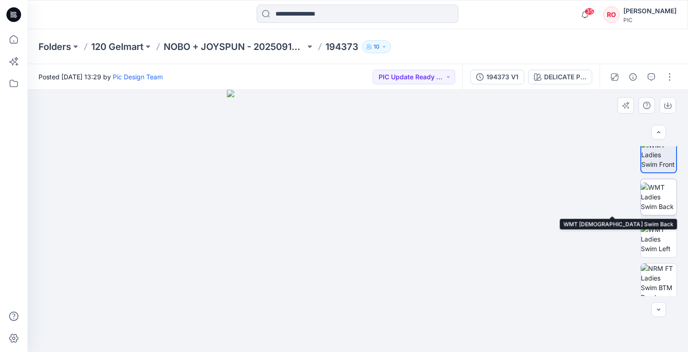
click at [656, 207] on img at bounding box center [659, 196] width 36 height 29
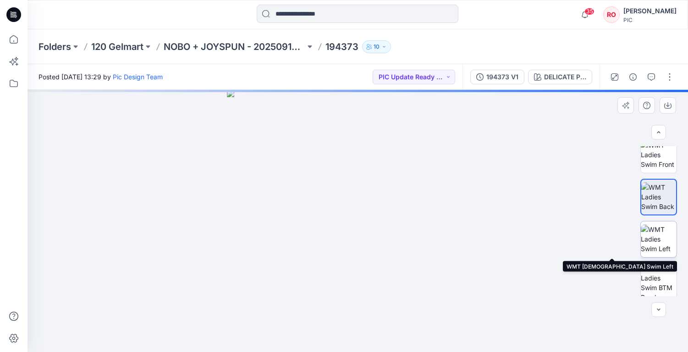
click at [657, 225] on img at bounding box center [659, 239] width 36 height 29
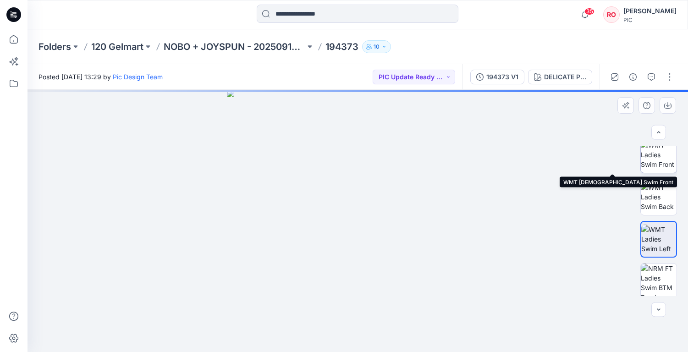
click at [653, 157] on img at bounding box center [659, 154] width 36 height 29
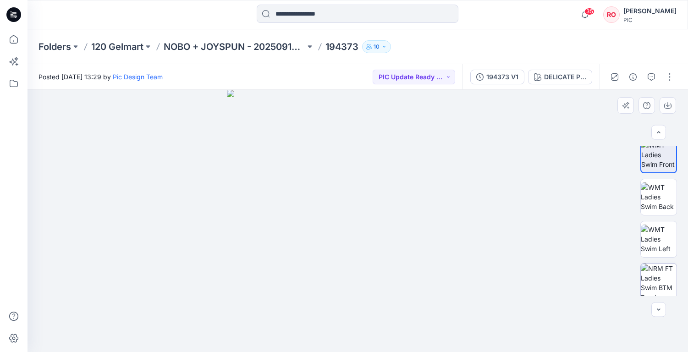
click at [641, 272] on img at bounding box center [659, 281] width 36 height 36
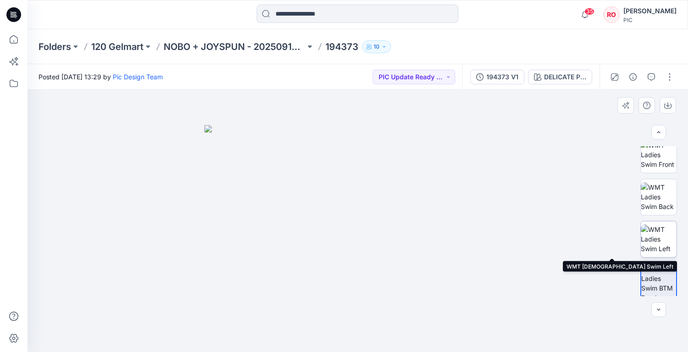
click at [659, 239] on img at bounding box center [659, 239] width 36 height 29
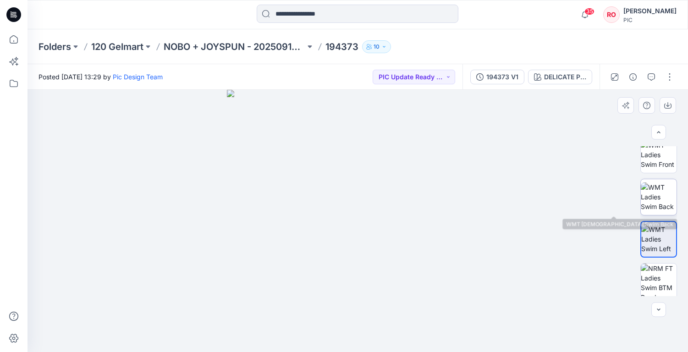
click at [653, 200] on img at bounding box center [659, 196] width 36 height 29
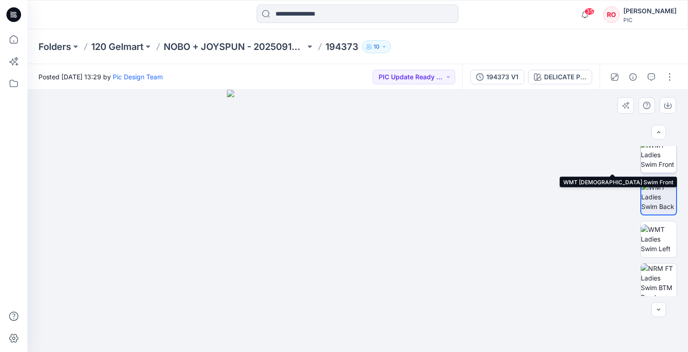
click at [656, 164] on img at bounding box center [659, 154] width 36 height 29
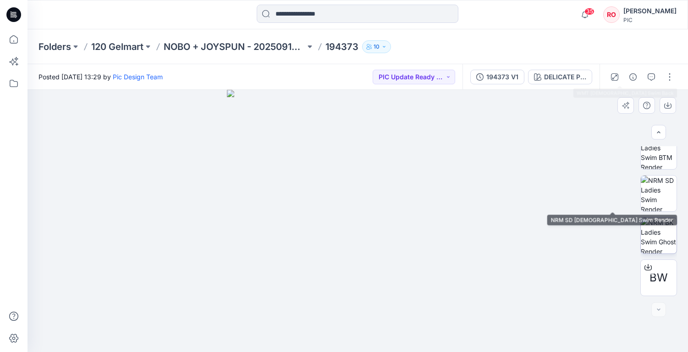
scroll to position [266, 0]
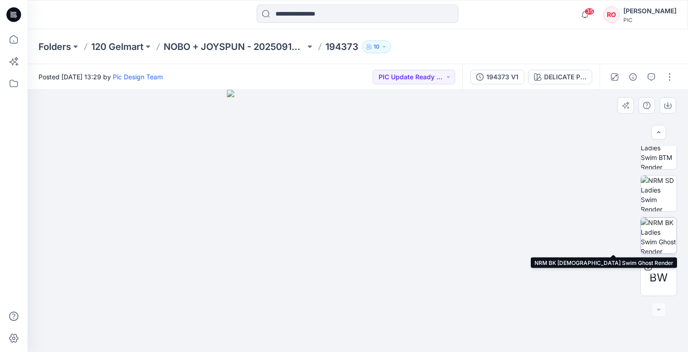
click at [654, 236] on img at bounding box center [659, 236] width 36 height 36
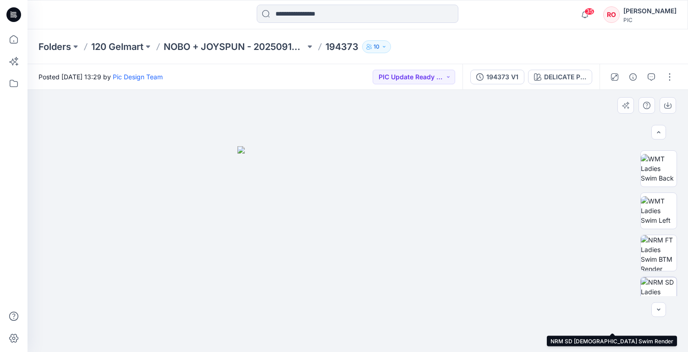
scroll to position [115, 0]
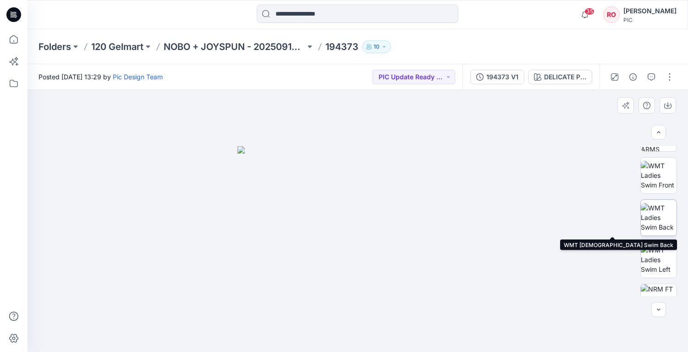
click at [651, 221] on img at bounding box center [659, 217] width 36 height 29
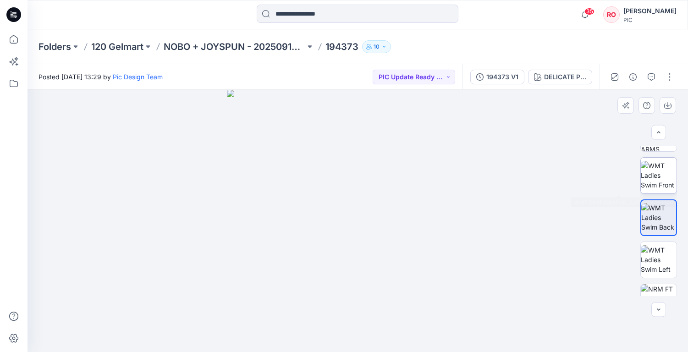
click at [658, 182] on img at bounding box center [659, 175] width 36 height 29
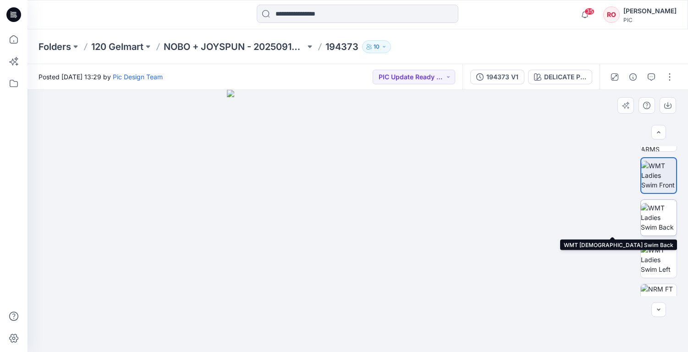
click at [658, 219] on img at bounding box center [659, 217] width 36 height 29
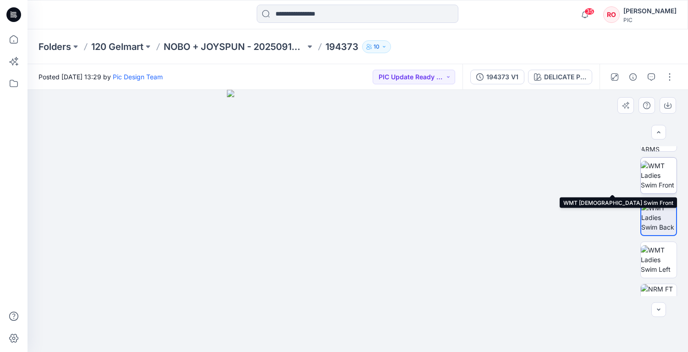
click at [651, 181] on img at bounding box center [659, 175] width 36 height 29
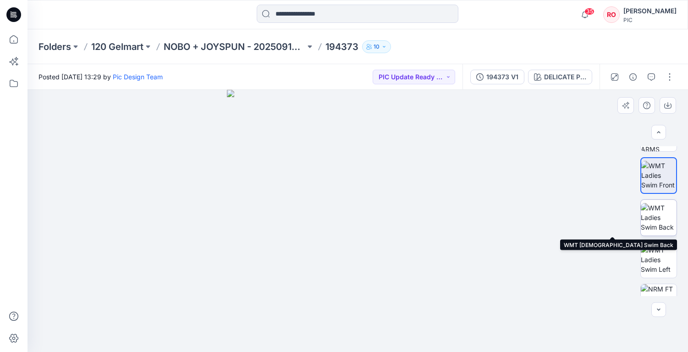
click at [658, 215] on img at bounding box center [659, 217] width 36 height 29
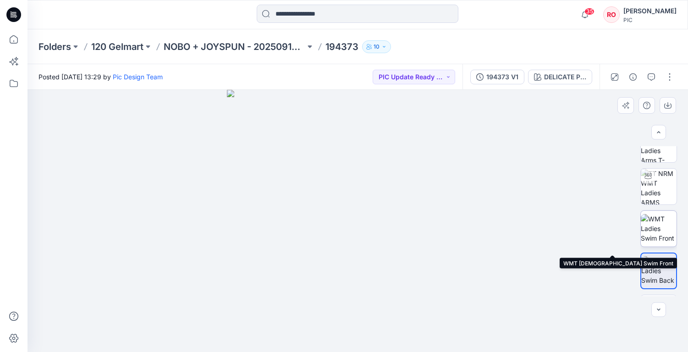
scroll to position [51, 0]
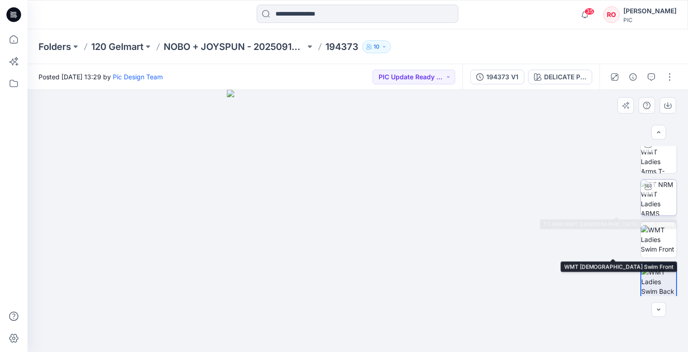
click at [657, 187] on img at bounding box center [659, 198] width 36 height 36
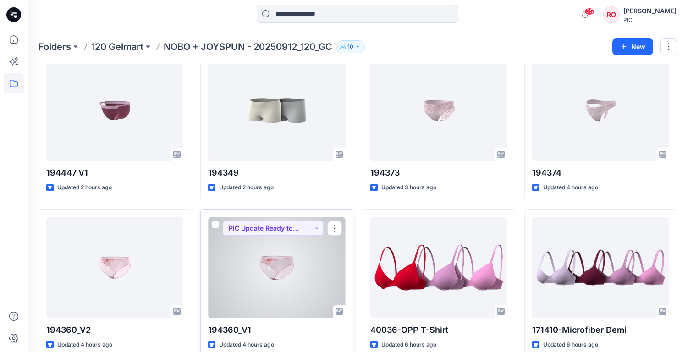
scroll to position [352, 0]
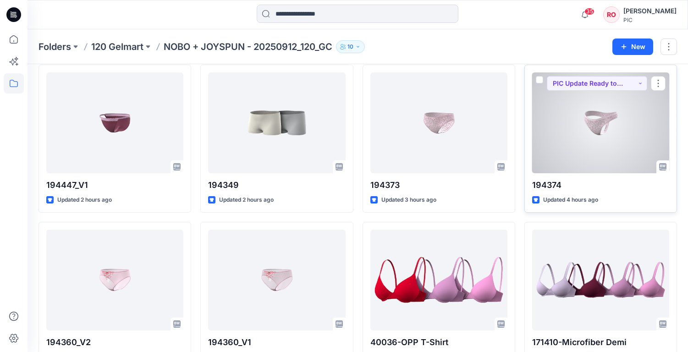
click at [599, 153] on div at bounding box center [600, 122] width 137 height 101
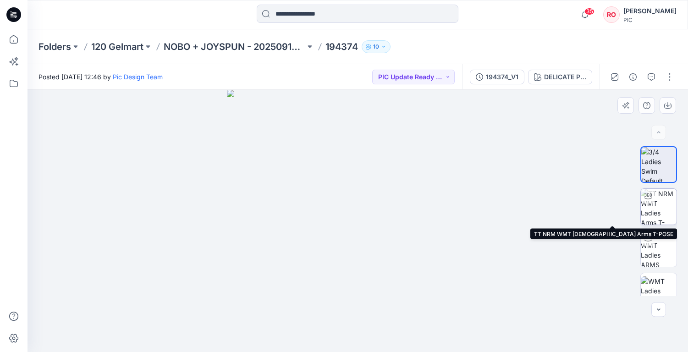
click at [657, 206] on img at bounding box center [659, 207] width 36 height 36
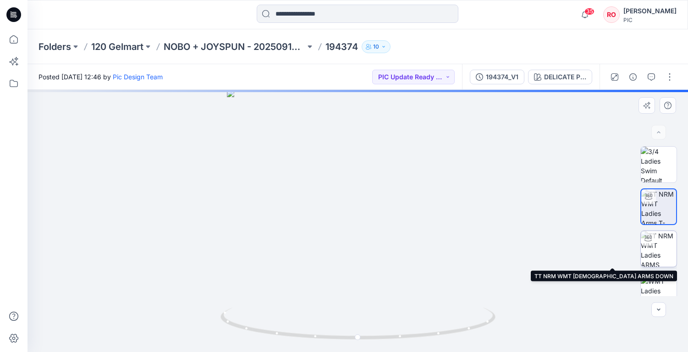
click at [655, 248] on img at bounding box center [659, 249] width 36 height 36
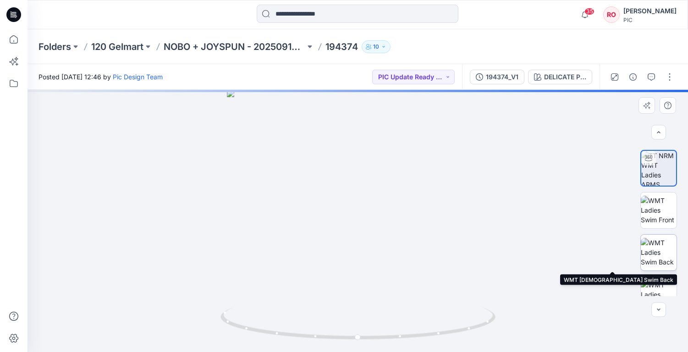
click at [657, 263] on img at bounding box center [659, 252] width 36 height 29
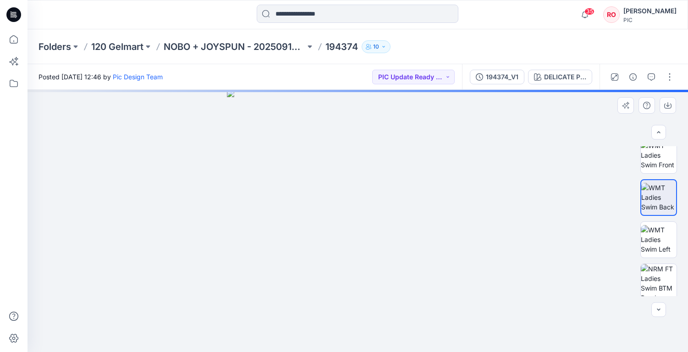
scroll to position [156, 0]
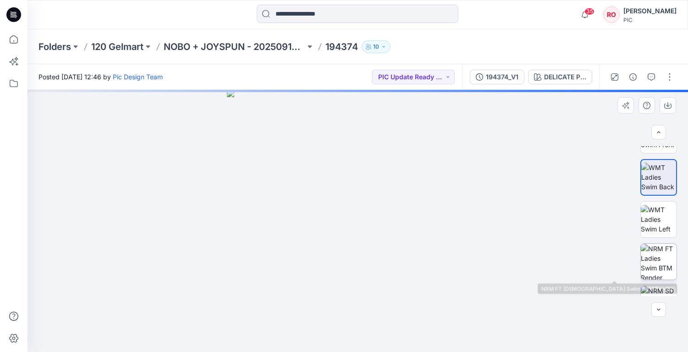
click at [659, 261] on img at bounding box center [659, 262] width 36 height 36
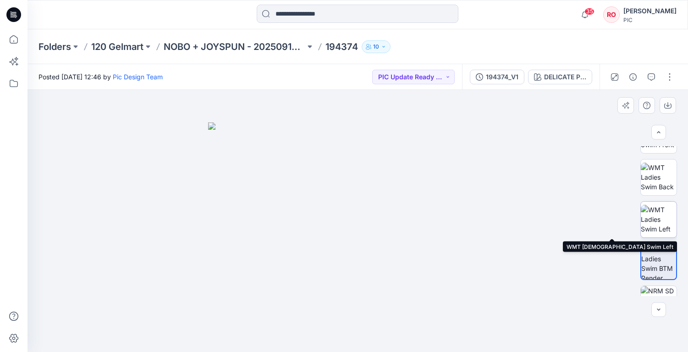
click at [659, 221] on img at bounding box center [659, 219] width 36 height 29
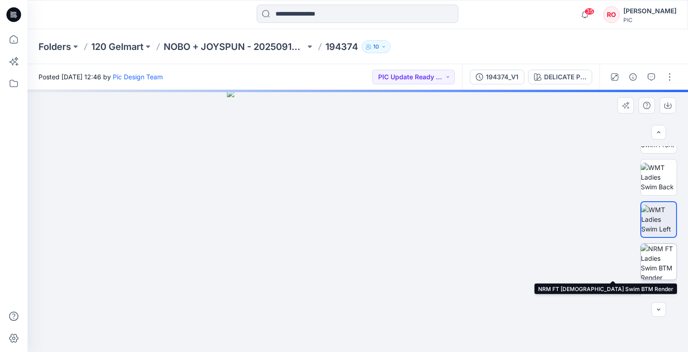
click at [661, 262] on img at bounding box center [659, 262] width 36 height 36
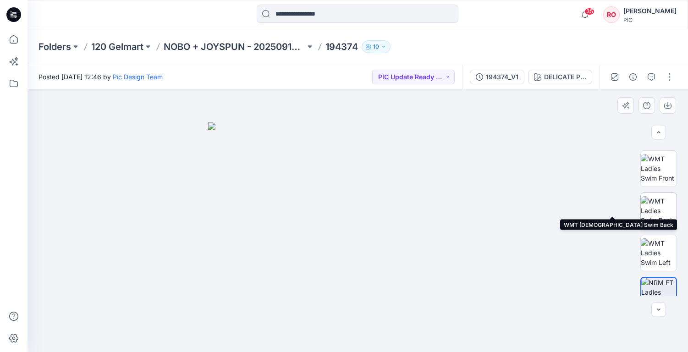
scroll to position [117, 0]
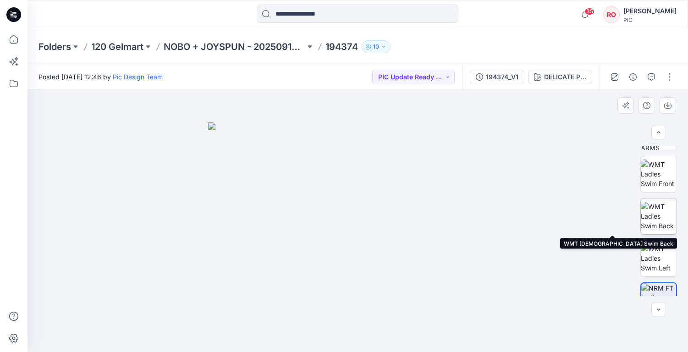
click at [663, 176] on img at bounding box center [659, 173] width 36 height 29
click at [654, 218] on img at bounding box center [659, 216] width 36 height 29
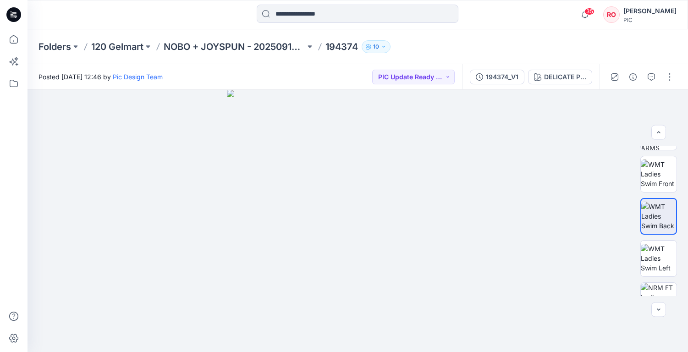
click at [335, 44] on p "194374" at bounding box center [341, 46] width 33 height 13
copy p "194374"
drag, startPoint x: 225, startPoint y: 250, endPoint x: 223, endPoint y: 111, distance: 138.9
click at [224, 112] on img at bounding box center [358, 109] width 596 height 483
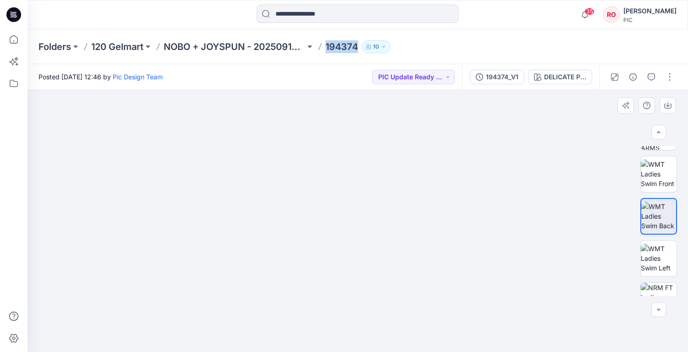
drag, startPoint x: 250, startPoint y: 177, endPoint x: 200, endPoint y: 97, distance: 94.9
click at [200, 97] on img at bounding box center [358, 68] width 596 height 568
click at [653, 169] on img at bounding box center [659, 173] width 36 height 29
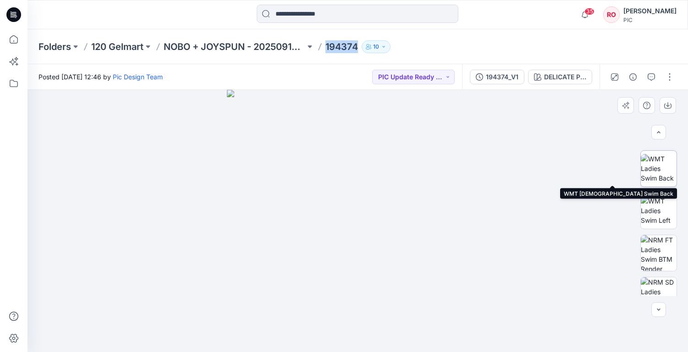
scroll to position [167, 0]
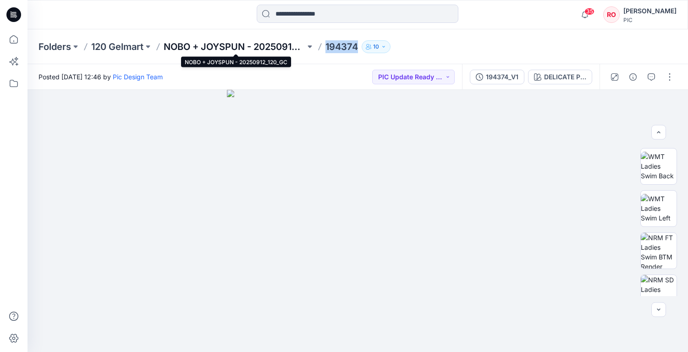
click at [278, 47] on p "NOBO + JOYSPUN - 20250912_120_GC" at bounding box center [235, 46] width 142 height 13
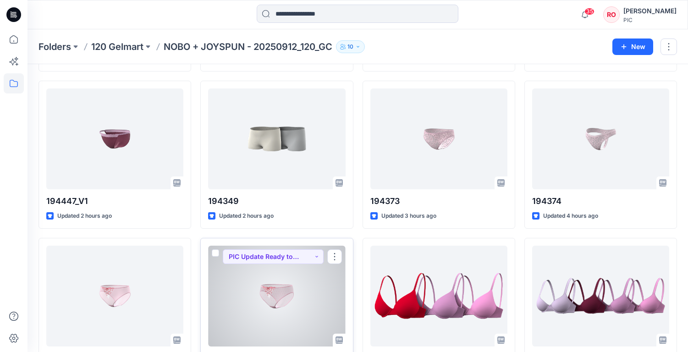
scroll to position [362, 0]
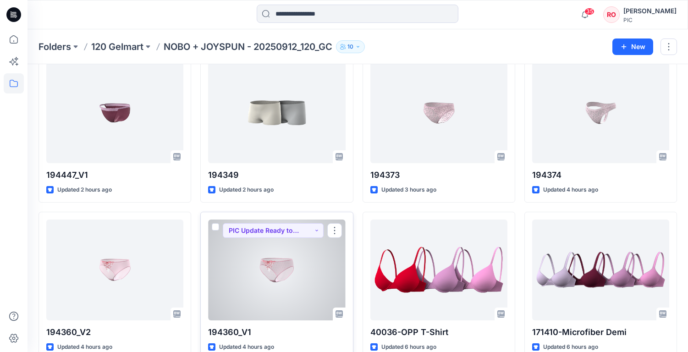
click at [296, 281] on div at bounding box center [276, 269] width 137 height 101
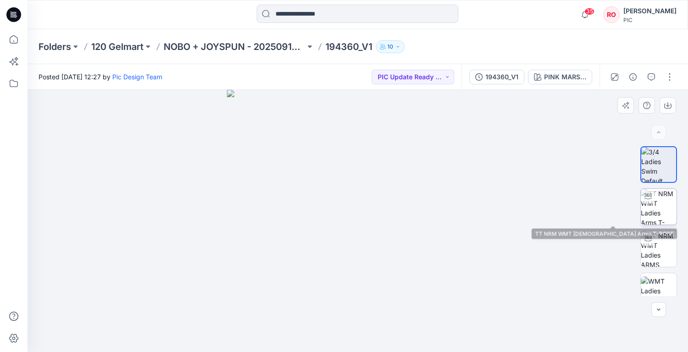
click at [666, 210] on img at bounding box center [659, 207] width 36 height 36
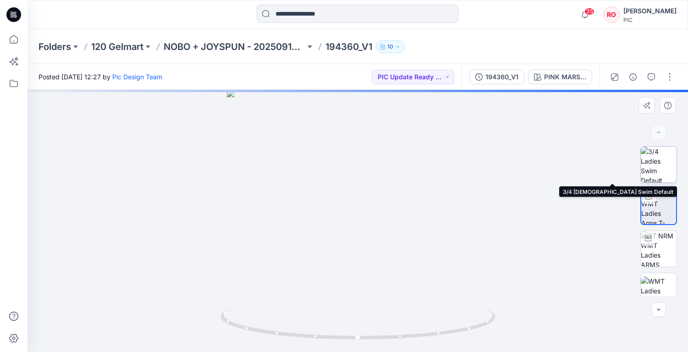
click at [654, 175] on img at bounding box center [659, 165] width 36 height 36
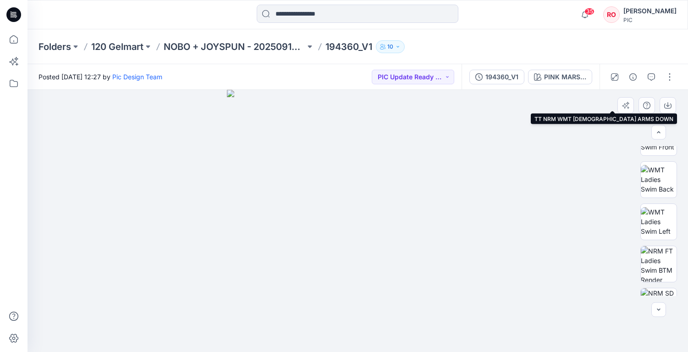
scroll to position [157, 0]
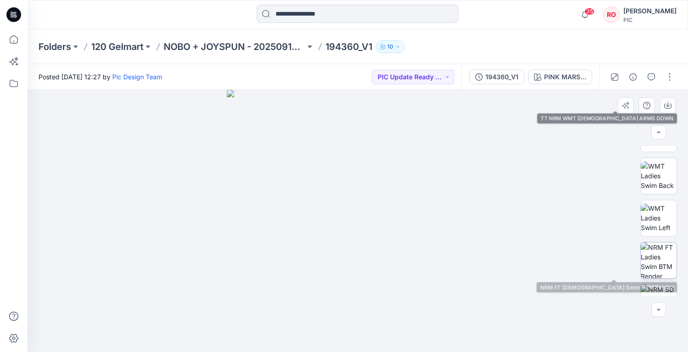
click at [654, 258] on img at bounding box center [659, 260] width 36 height 36
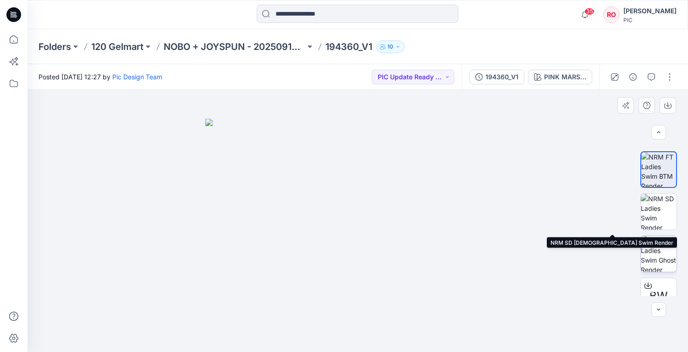
scroll to position [249, 0]
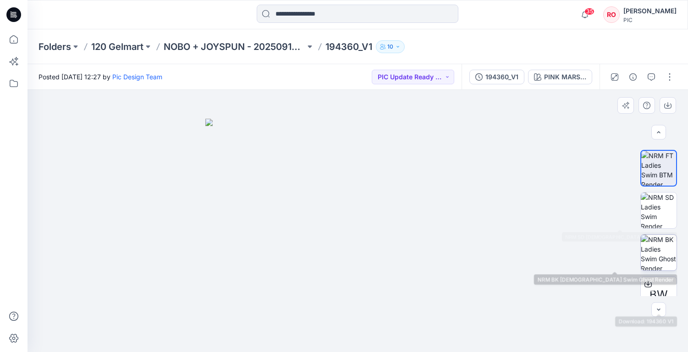
click at [654, 247] on img at bounding box center [659, 253] width 36 height 36
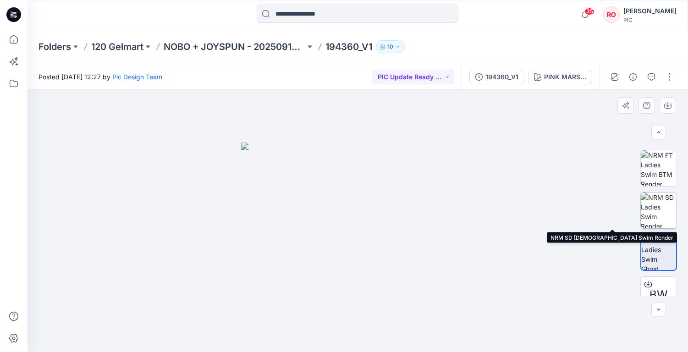
click at [659, 219] on img at bounding box center [659, 210] width 36 height 36
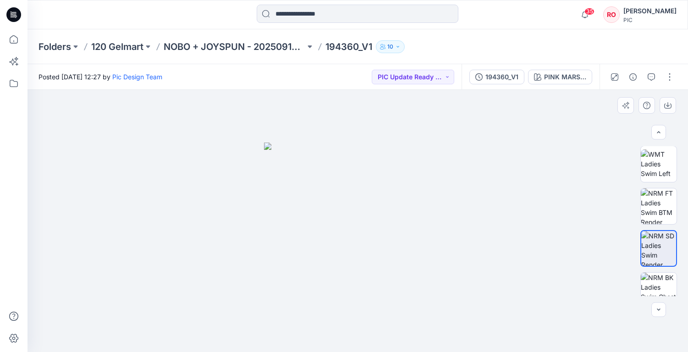
scroll to position [202, 0]
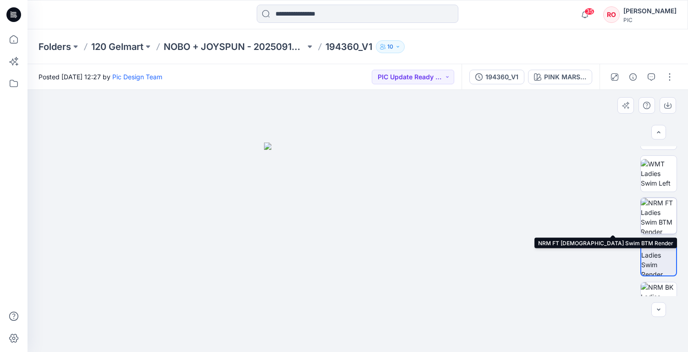
click at [664, 202] on img at bounding box center [659, 216] width 36 height 36
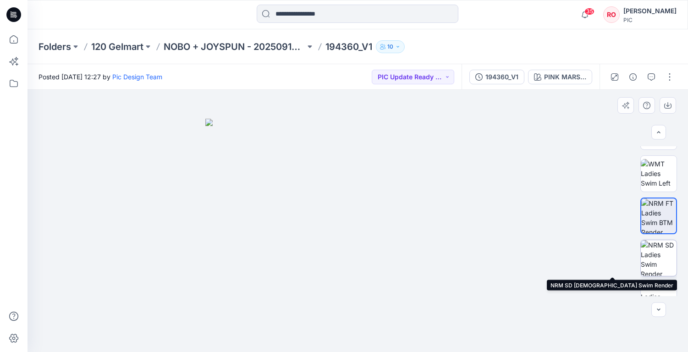
click at [646, 252] on img at bounding box center [659, 258] width 36 height 36
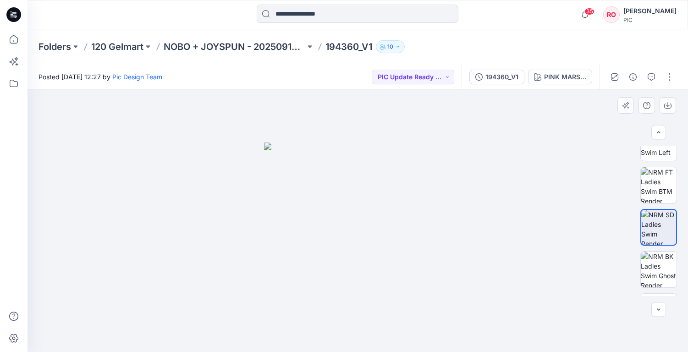
scroll to position [248, 0]
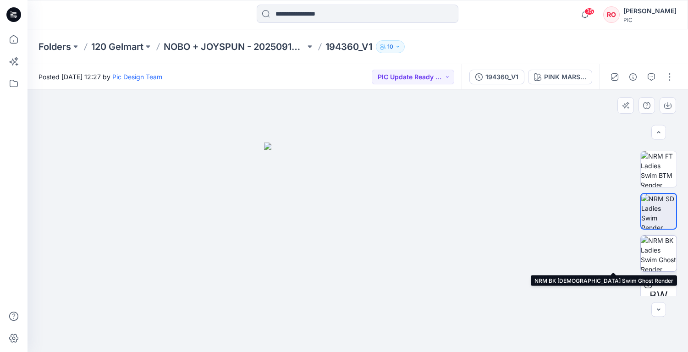
click at [653, 248] on img at bounding box center [659, 254] width 36 height 36
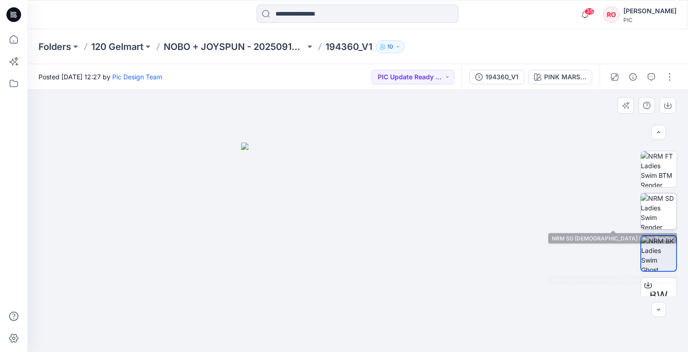
click at [655, 214] on img at bounding box center [659, 211] width 36 height 36
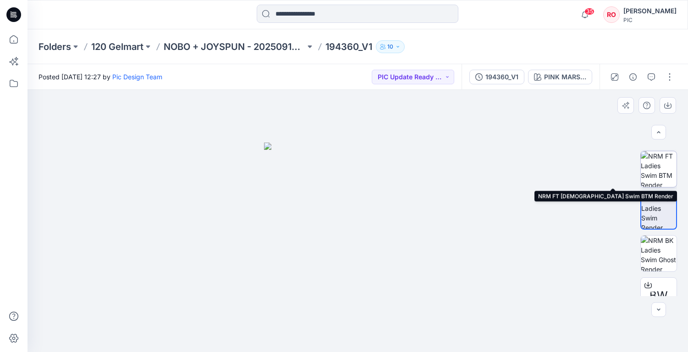
click at [660, 176] on img at bounding box center [659, 169] width 36 height 36
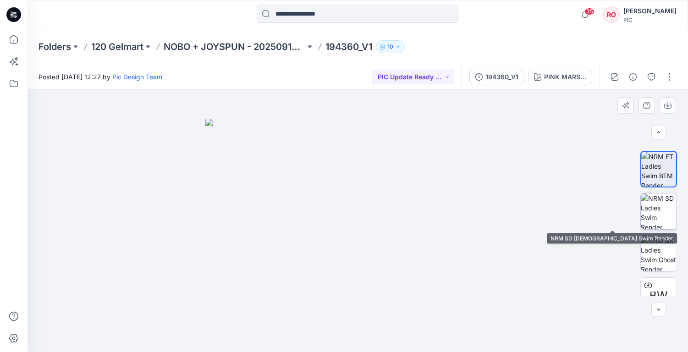
click at [672, 220] on img at bounding box center [659, 211] width 36 height 36
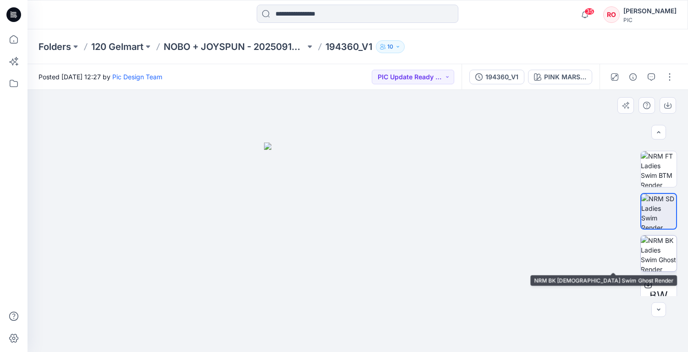
click at [657, 264] on img at bounding box center [659, 254] width 36 height 36
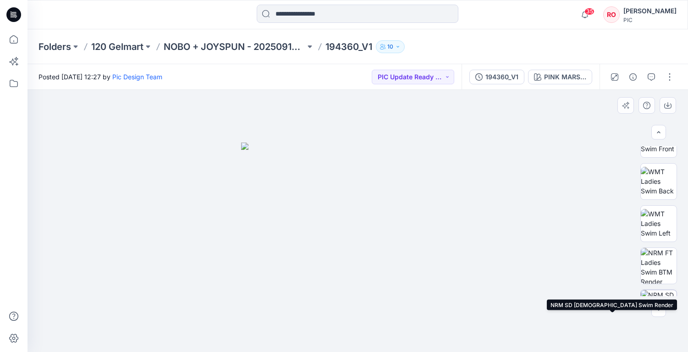
scroll to position [127, 0]
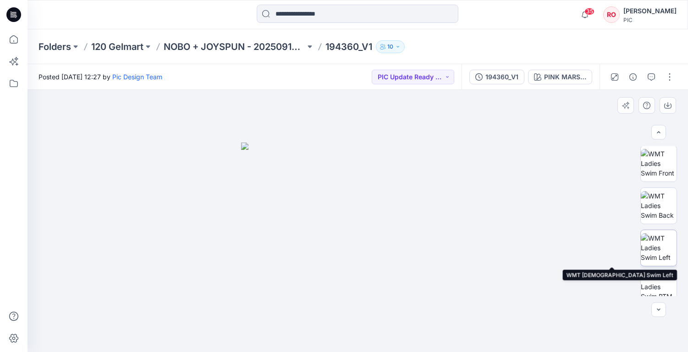
click at [657, 241] on img at bounding box center [659, 247] width 36 height 29
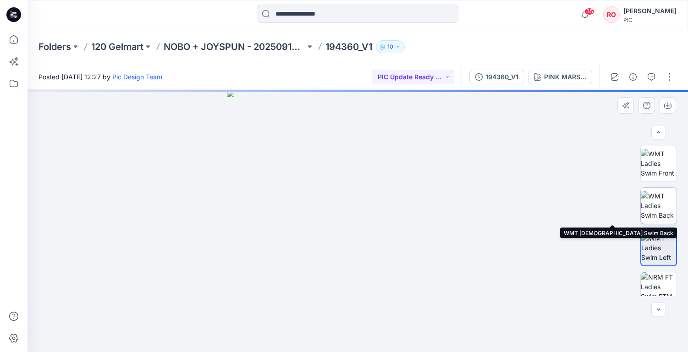
click at [651, 198] on img at bounding box center [659, 205] width 36 height 29
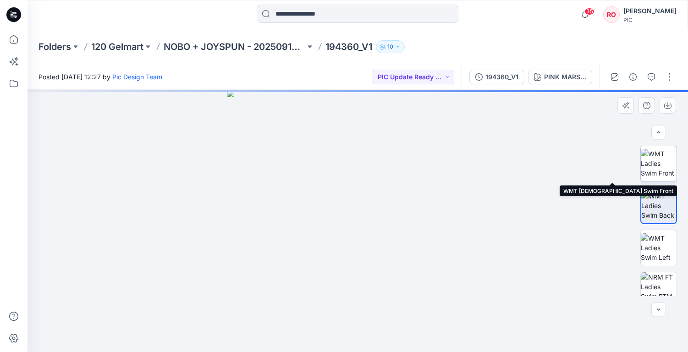
click at [657, 153] on img at bounding box center [659, 163] width 36 height 29
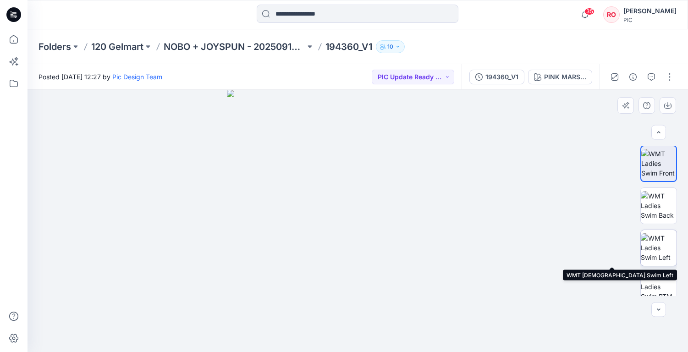
click at [657, 241] on img at bounding box center [659, 247] width 36 height 29
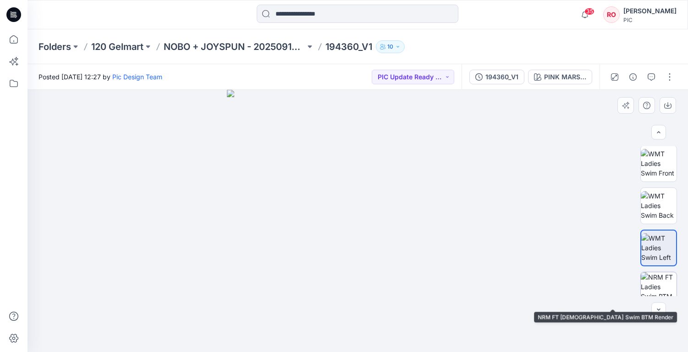
click at [655, 279] on img at bounding box center [659, 290] width 36 height 36
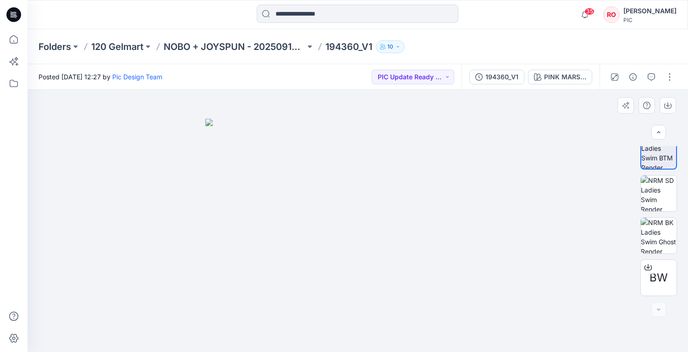
click at [656, 241] on img at bounding box center [659, 236] width 36 height 36
click at [658, 189] on img at bounding box center [659, 194] width 36 height 36
click at [659, 159] on img at bounding box center [659, 151] width 36 height 36
click at [555, 140] on div at bounding box center [357, 221] width 660 height 262
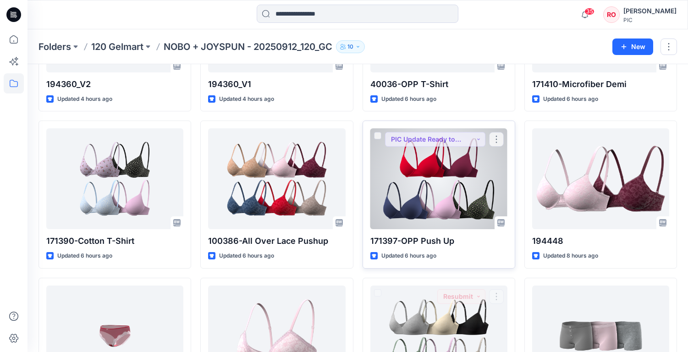
scroll to position [603, 0]
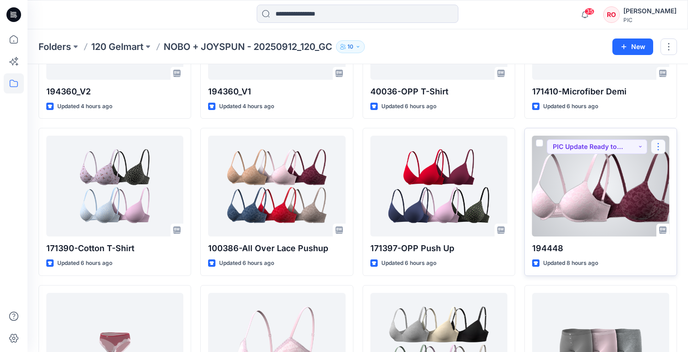
click at [658, 144] on button "button" at bounding box center [658, 146] width 15 height 15
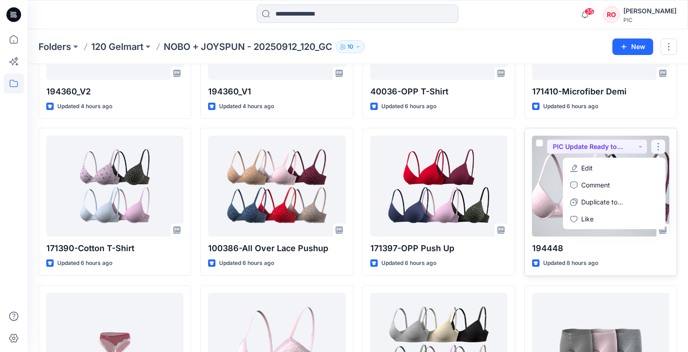
click at [547, 169] on div at bounding box center [600, 186] width 137 height 101
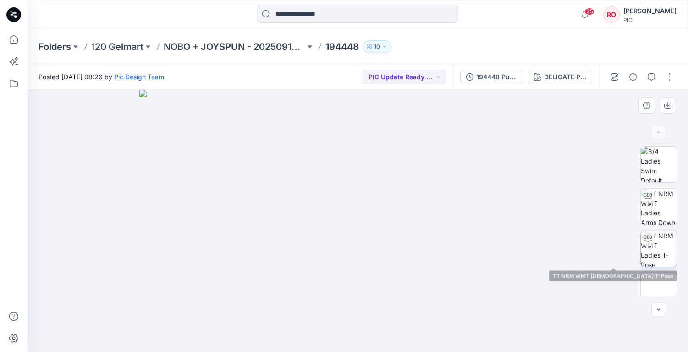
click at [666, 249] on img at bounding box center [659, 249] width 36 height 36
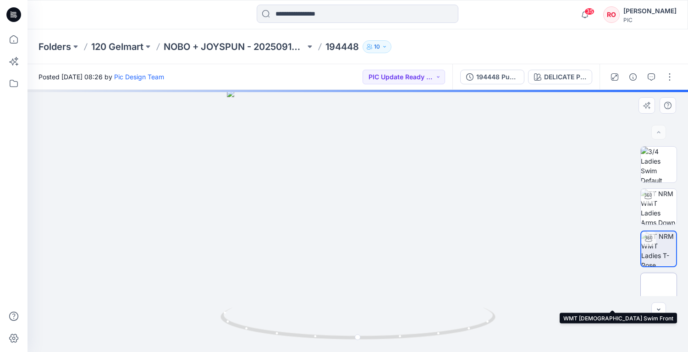
click at [658, 291] on img at bounding box center [658, 291] width 0 height 0
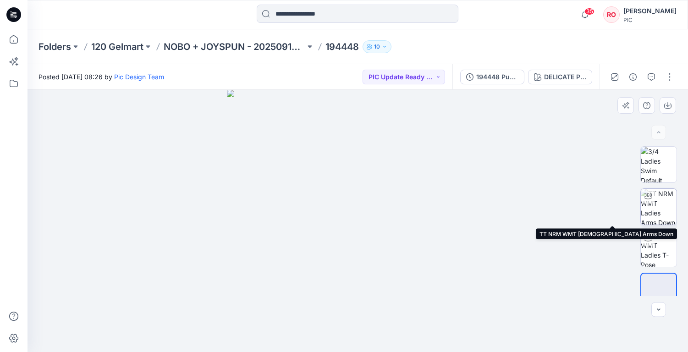
click at [662, 211] on img at bounding box center [659, 207] width 36 height 36
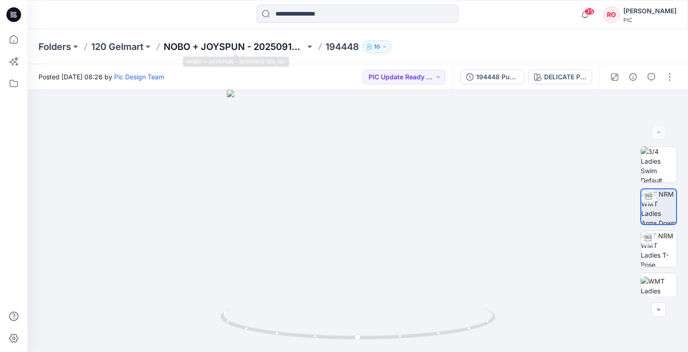
click at [260, 46] on p "NOBO + JOYSPUN - 20250912_120_GC" at bounding box center [235, 46] width 142 height 13
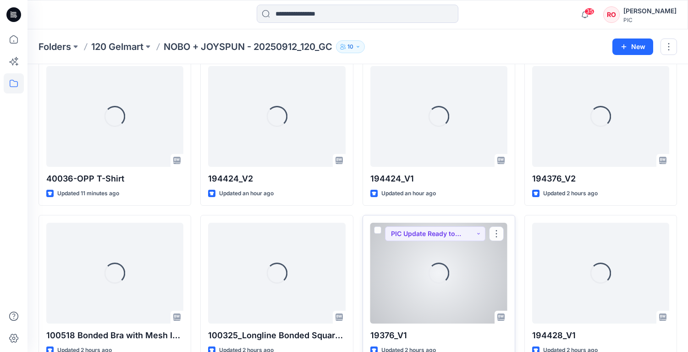
scroll to position [65, 0]
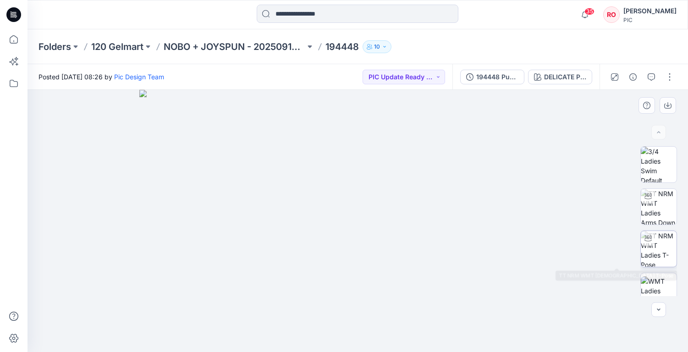
click at [656, 247] on img at bounding box center [659, 249] width 36 height 36
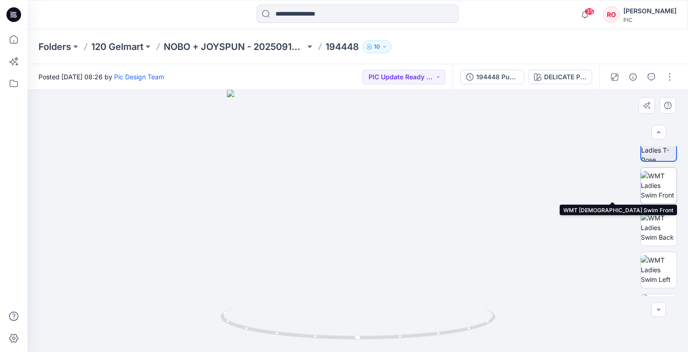
scroll to position [109, 0]
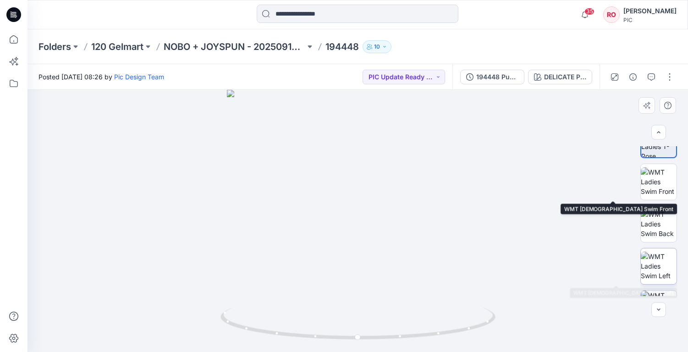
click at [650, 269] on img at bounding box center [659, 266] width 36 height 29
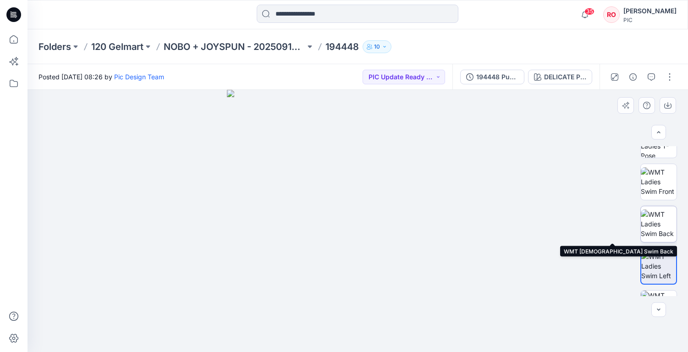
click at [653, 228] on img at bounding box center [659, 223] width 36 height 29
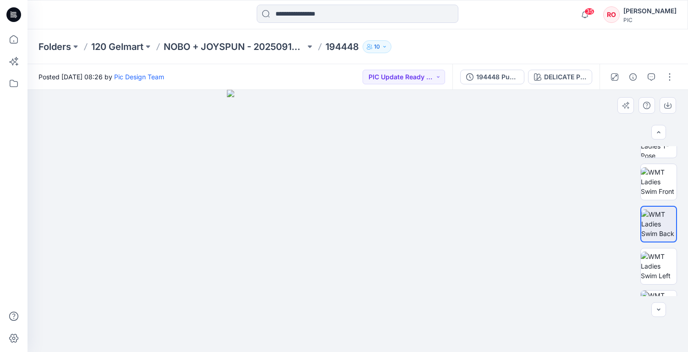
click at [368, 231] on img at bounding box center [358, 221] width 262 height 262
click at [398, 227] on img at bounding box center [358, 221] width 262 height 262
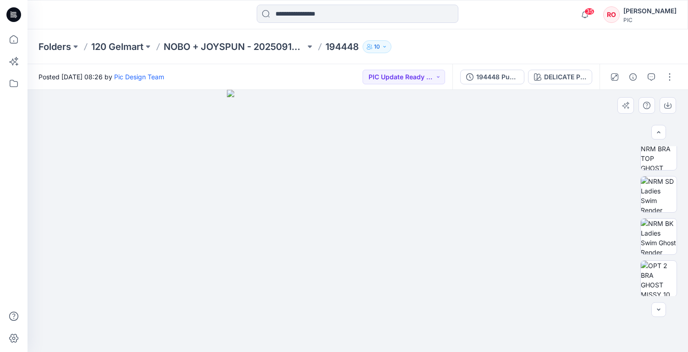
scroll to position [280, 0]
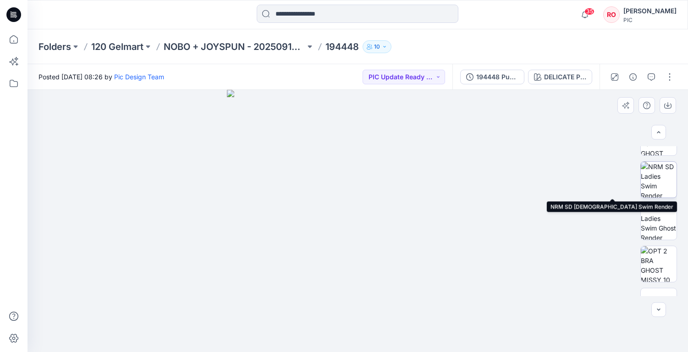
click at [661, 176] on img at bounding box center [659, 180] width 36 height 36
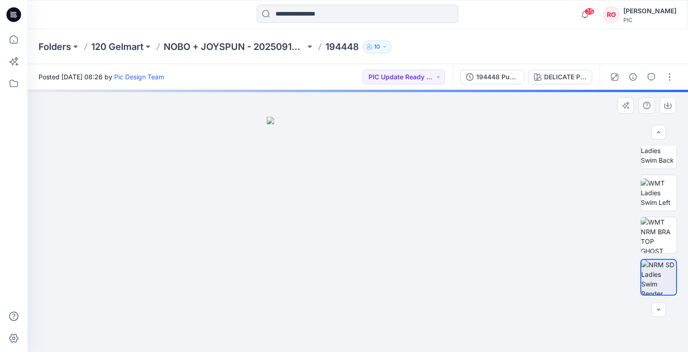
scroll to position [172, 0]
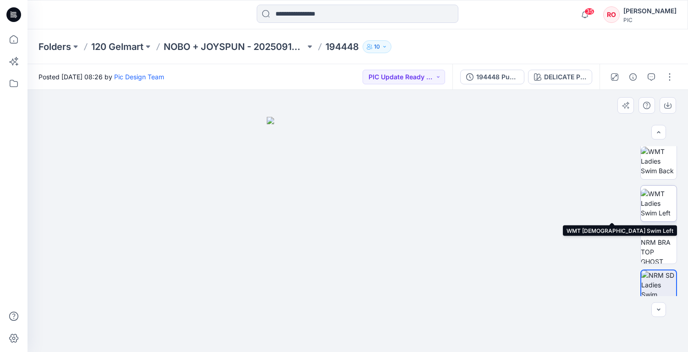
click at [656, 204] on img at bounding box center [659, 203] width 36 height 29
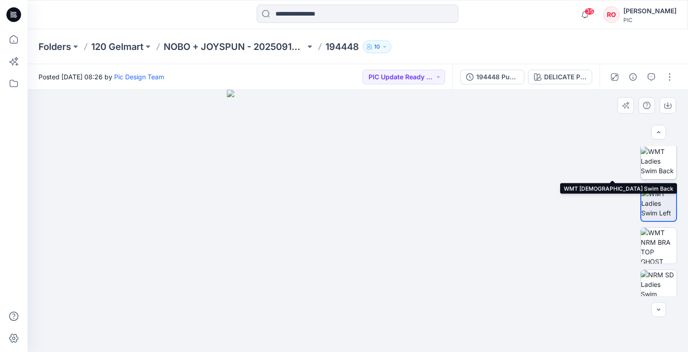
click at [663, 165] on img at bounding box center [659, 161] width 36 height 29
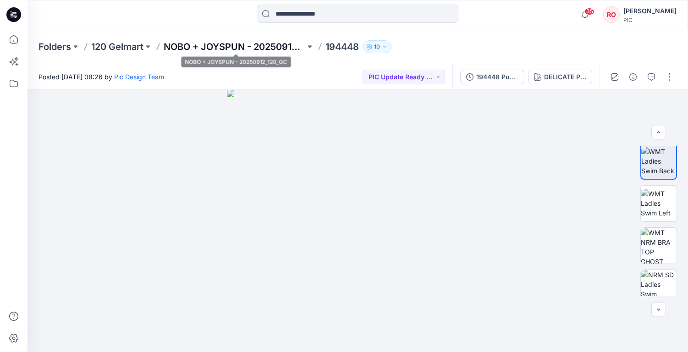
click at [285, 42] on p "NOBO + JOYSPUN - 20250912_120_GC" at bounding box center [235, 46] width 142 height 13
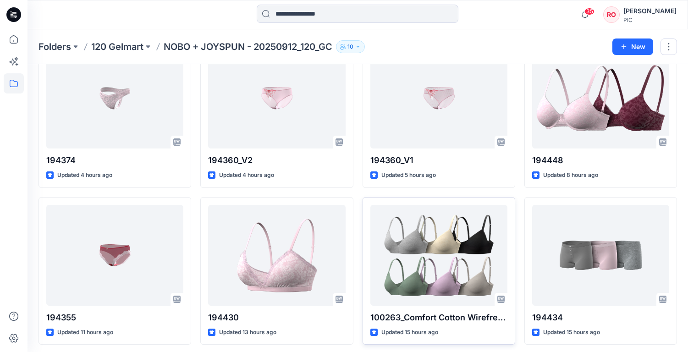
scroll to position [690, 0]
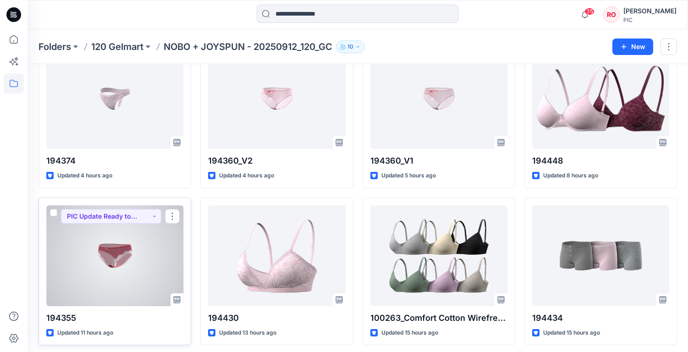
click at [148, 240] on div at bounding box center [114, 255] width 137 height 101
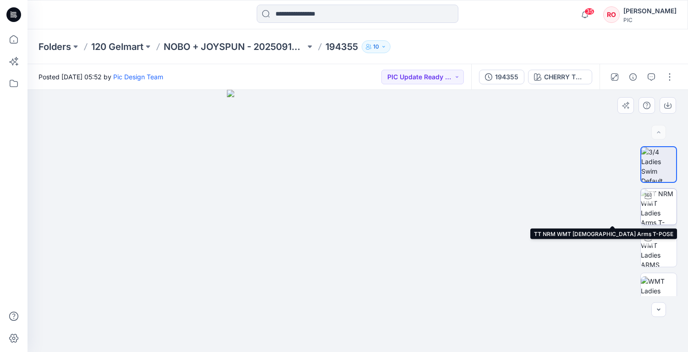
click at [656, 217] on img at bounding box center [659, 207] width 36 height 36
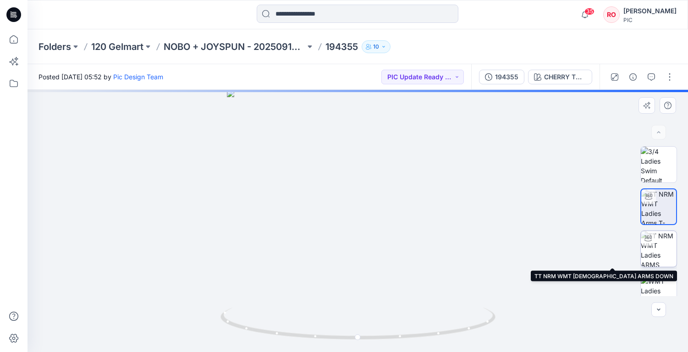
click at [656, 244] on img at bounding box center [659, 249] width 36 height 36
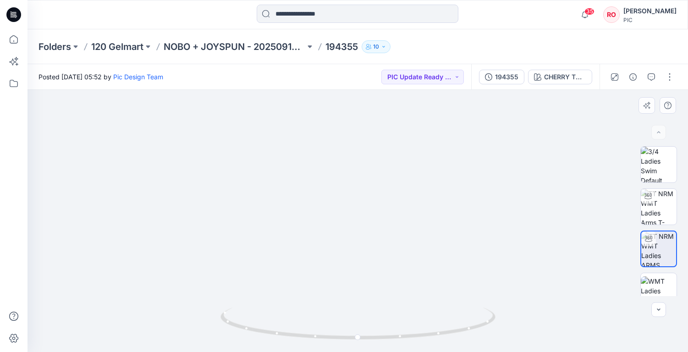
drag, startPoint x: 202, startPoint y: 274, endPoint x: 183, endPoint y: 167, distance: 108.0
click at [183, 167] on img at bounding box center [338, 17] width 894 height 669
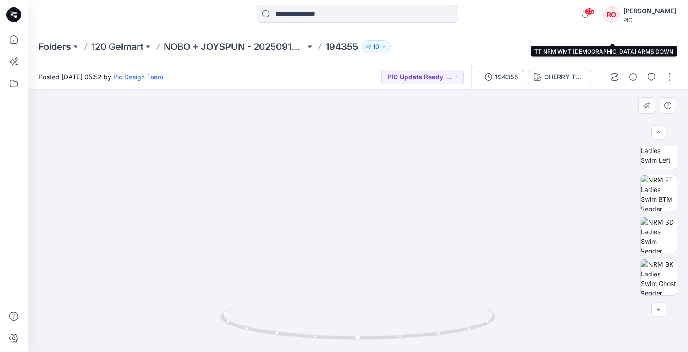
scroll to position [225, 0]
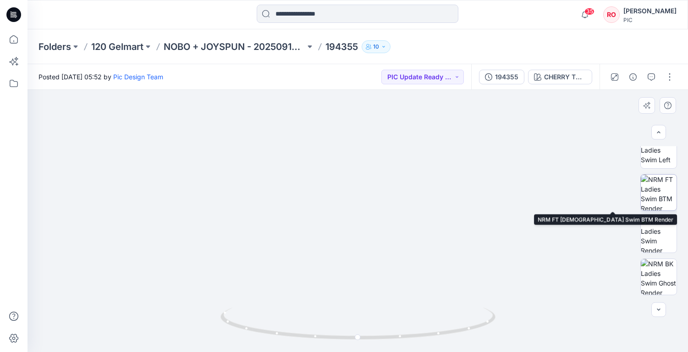
click at [666, 202] on img at bounding box center [659, 193] width 36 height 36
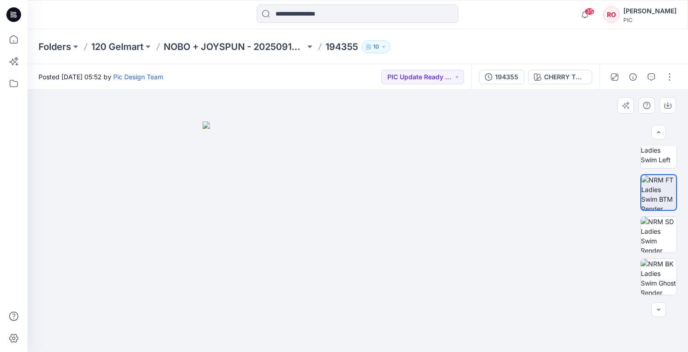
drag, startPoint x: 214, startPoint y: 177, endPoint x: 268, endPoint y: 241, distance: 83.6
click at [269, 241] on img at bounding box center [358, 236] width 311 height 230
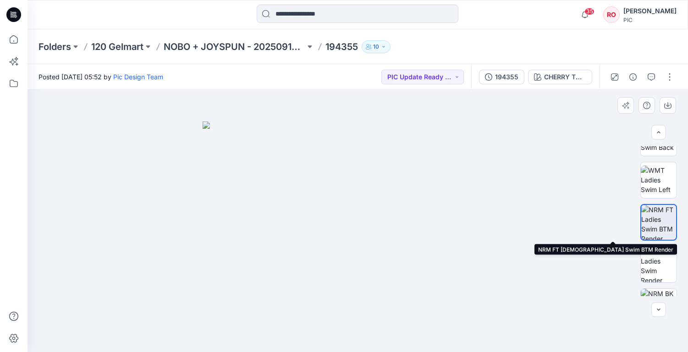
scroll to position [192, 0]
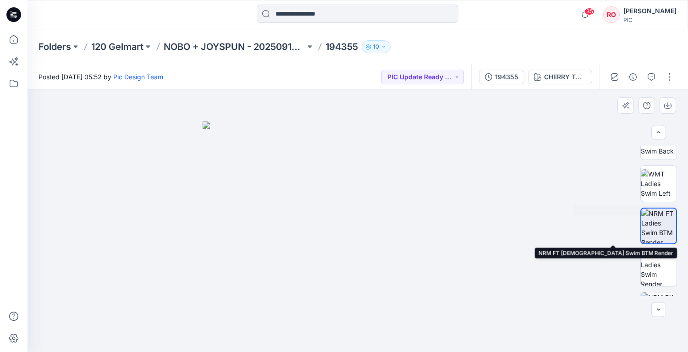
click at [660, 190] on img at bounding box center [659, 183] width 36 height 29
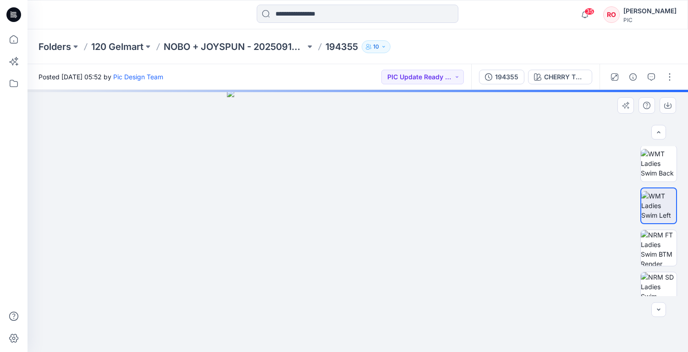
scroll to position [158, 0]
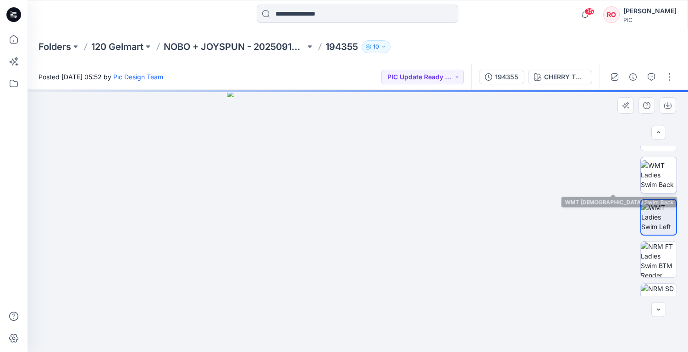
click at [654, 186] on img at bounding box center [659, 174] width 36 height 29
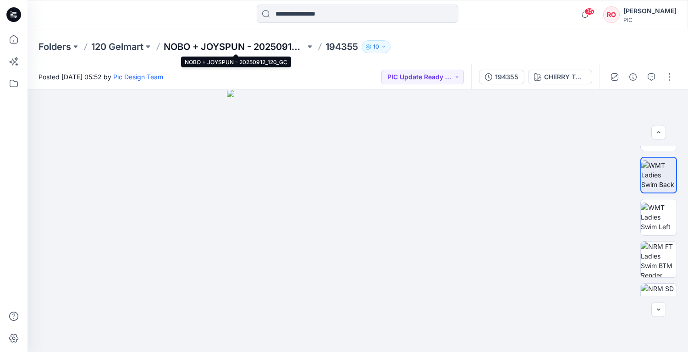
click at [246, 45] on p "NOBO + JOYSPUN - 20250912_120_GC" at bounding box center [235, 46] width 142 height 13
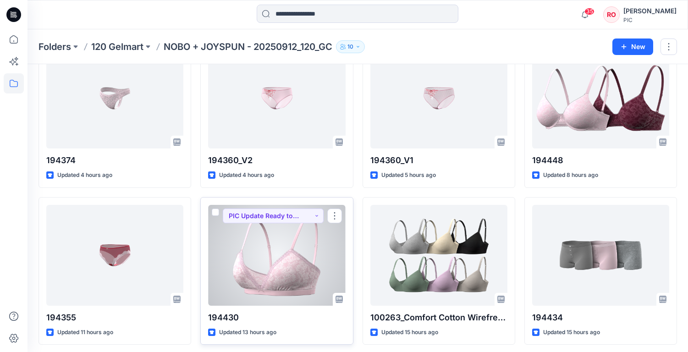
scroll to position [690, 0]
click at [272, 264] on div at bounding box center [276, 255] width 137 height 101
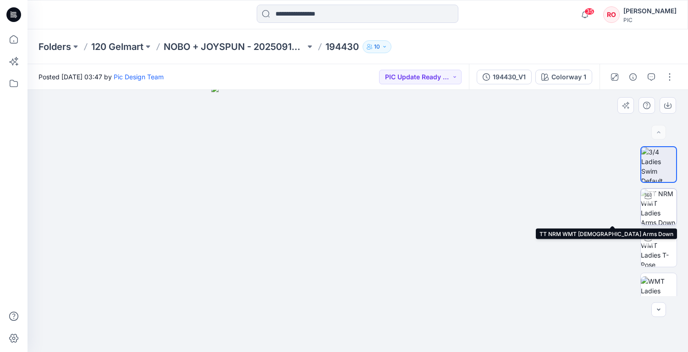
click at [658, 218] on img at bounding box center [659, 207] width 36 height 36
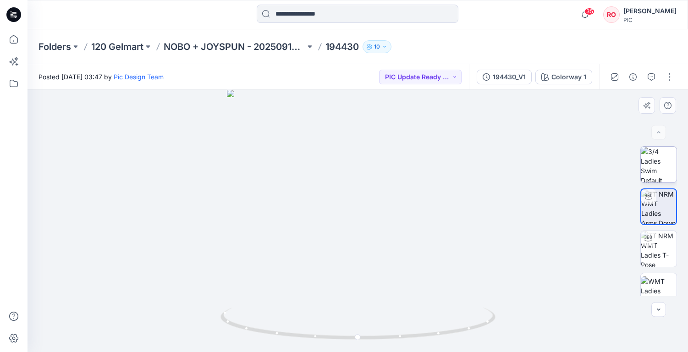
drag, startPoint x: 3, startPoint y: 12, endPoint x: 654, endPoint y: 171, distance: 670.8
click at [654, 171] on img at bounding box center [659, 165] width 36 height 36
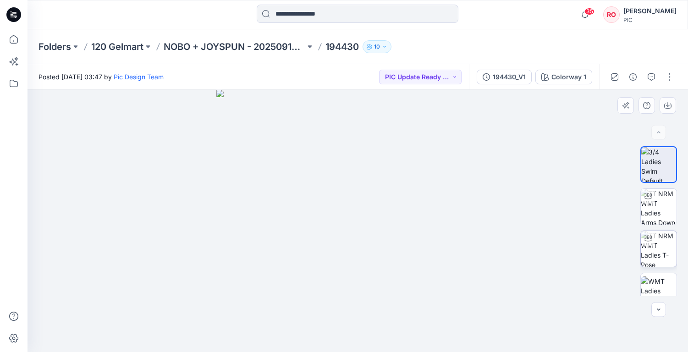
drag, startPoint x: 654, startPoint y: 171, endPoint x: 656, endPoint y: 244, distance: 72.9
click at [656, 244] on img at bounding box center [659, 249] width 36 height 36
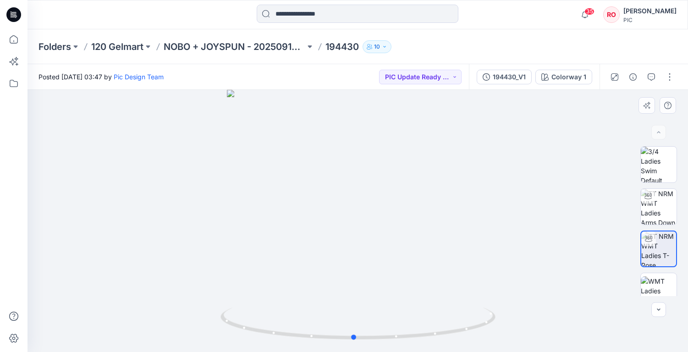
click at [386, 258] on div at bounding box center [357, 221] width 660 height 262
click at [661, 171] on img at bounding box center [659, 165] width 36 height 36
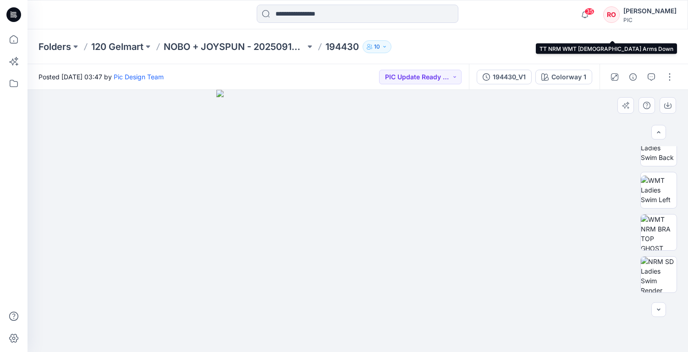
scroll to position [194, 0]
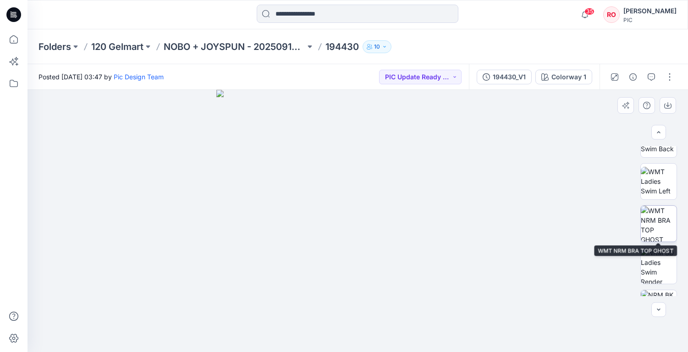
click at [652, 213] on img at bounding box center [659, 224] width 36 height 36
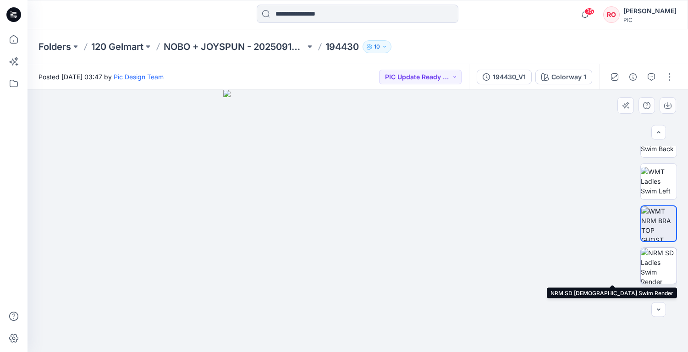
click at [653, 272] on img at bounding box center [659, 266] width 36 height 36
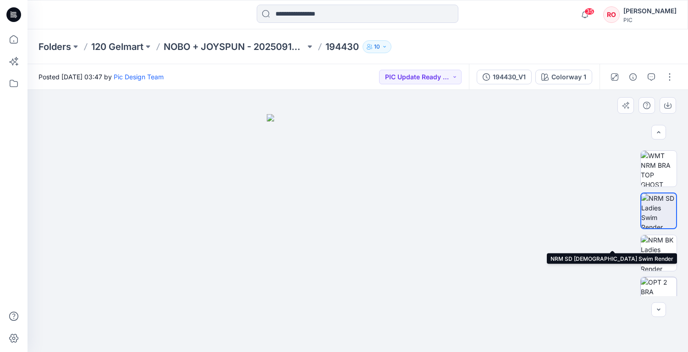
scroll to position [253, 0]
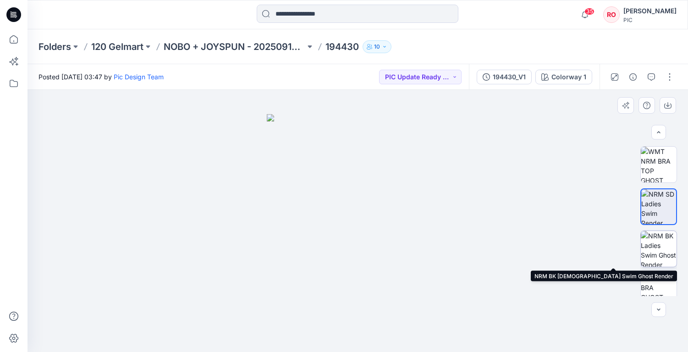
click at [658, 252] on img at bounding box center [659, 249] width 36 height 36
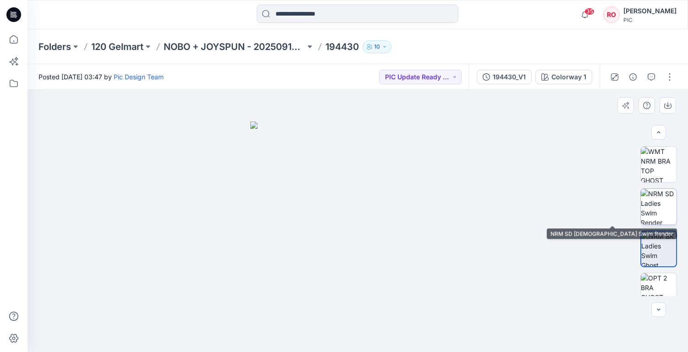
click at [670, 197] on img at bounding box center [659, 207] width 36 height 36
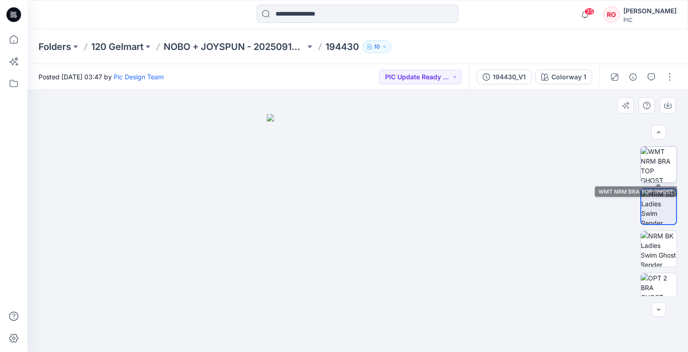
click at [649, 149] on img at bounding box center [659, 165] width 36 height 36
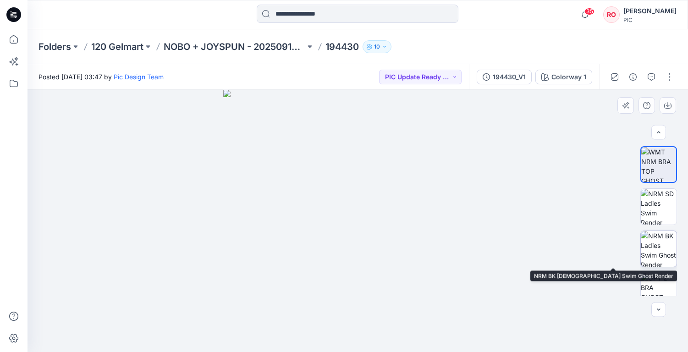
click at [651, 249] on img at bounding box center [659, 249] width 36 height 36
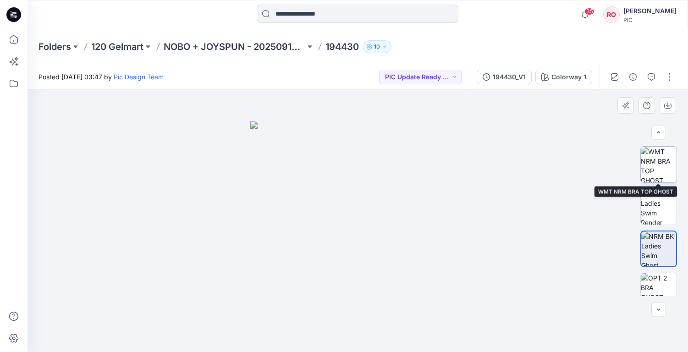
click at [660, 165] on img at bounding box center [659, 165] width 36 height 36
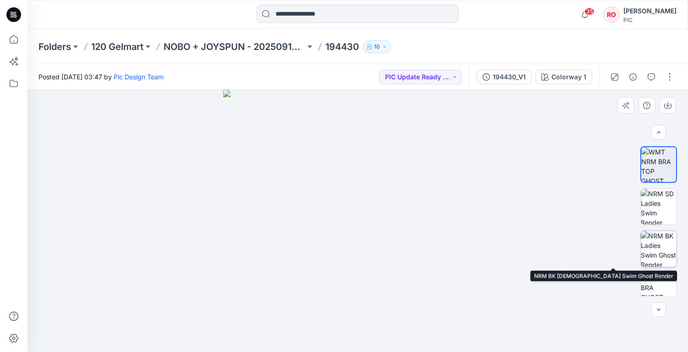
click at [671, 260] on img at bounding box center [659, 249] width 36 height 36
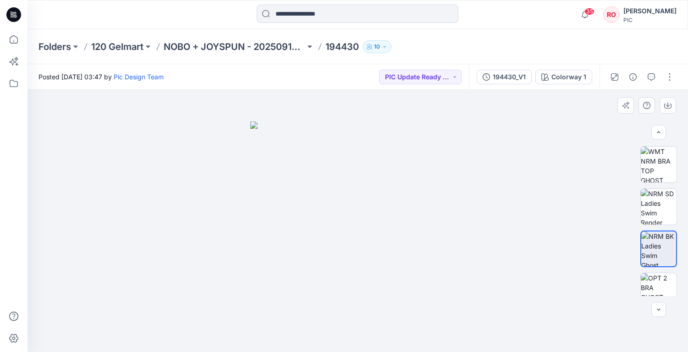
click at [285, 175] on img at bounding box center [357, 236] width 215 height 230
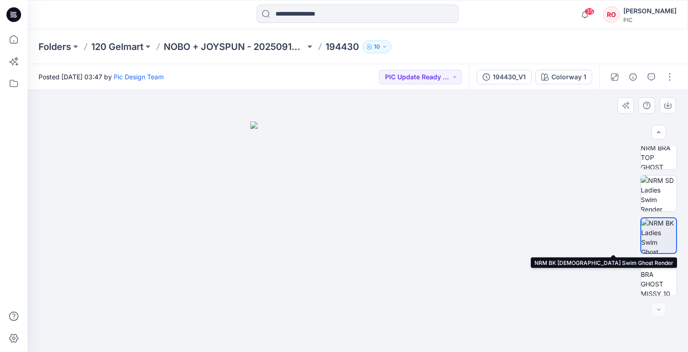
scroll to position [0, 0]
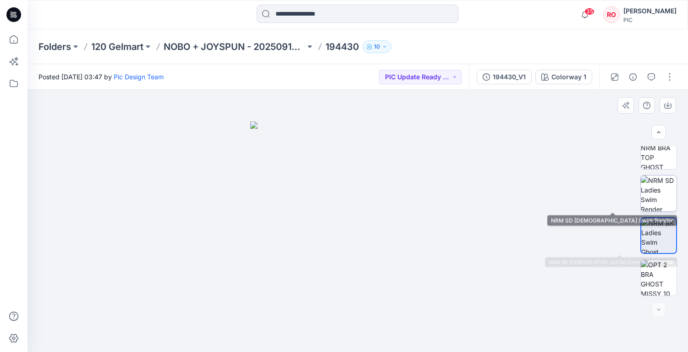
click at [657, 190] on img at bounding box center [659, 194] width 36 height 36
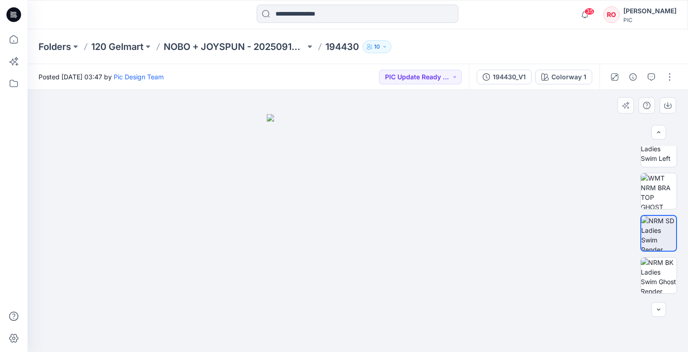
scroll to position [216, 0]
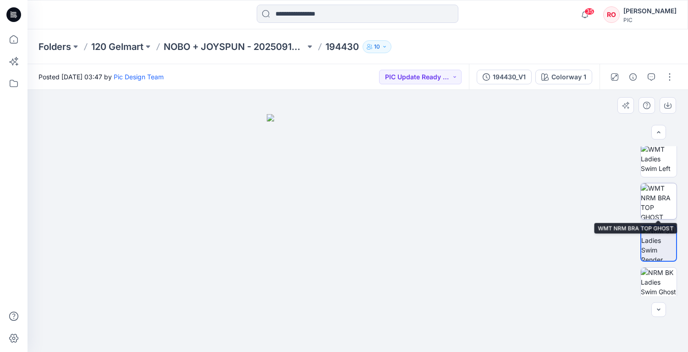
click at [654, 203] on img at bounding box center [659, 201] width 36 height 36
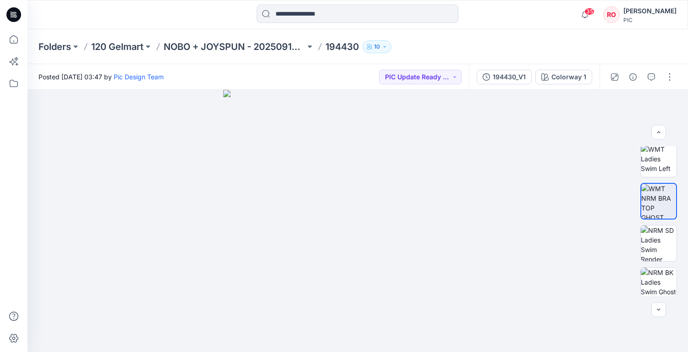
click at [335, 46] on p "194430" at bounding box center [341, 46] width 33 height 13
copy p "194430"
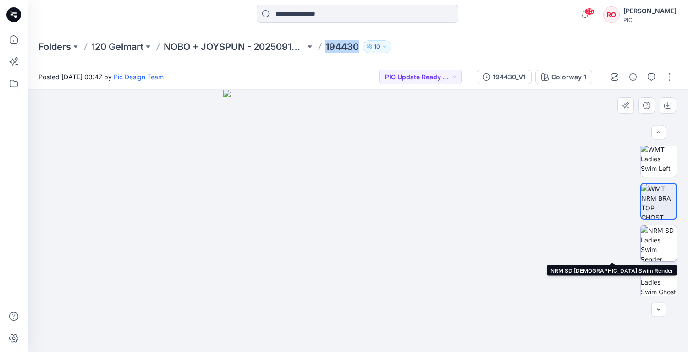
click at [670, 241] on img at bounding box center [659, 243] width 36 height 36
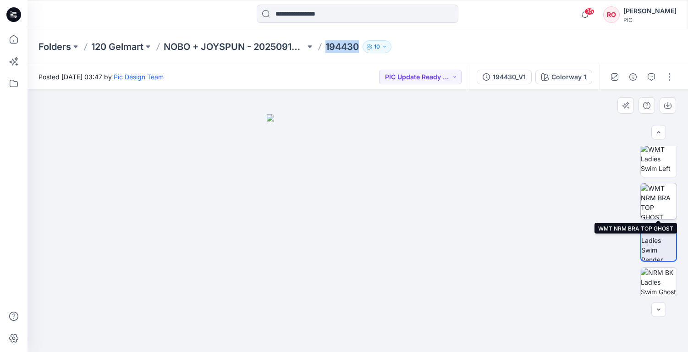
click at [647, 198] on img at bounding box center [659, 201] width 36 height 36
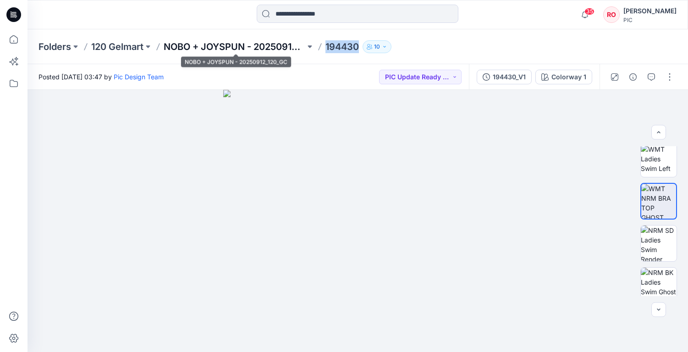
click at [260, 45] on p "NOBO + JOYSPUN - 20250912_120_GC" at bounding box center [235, 46] width 142 height 13
